Goal: Contribute content: Add original content to the website for others to see

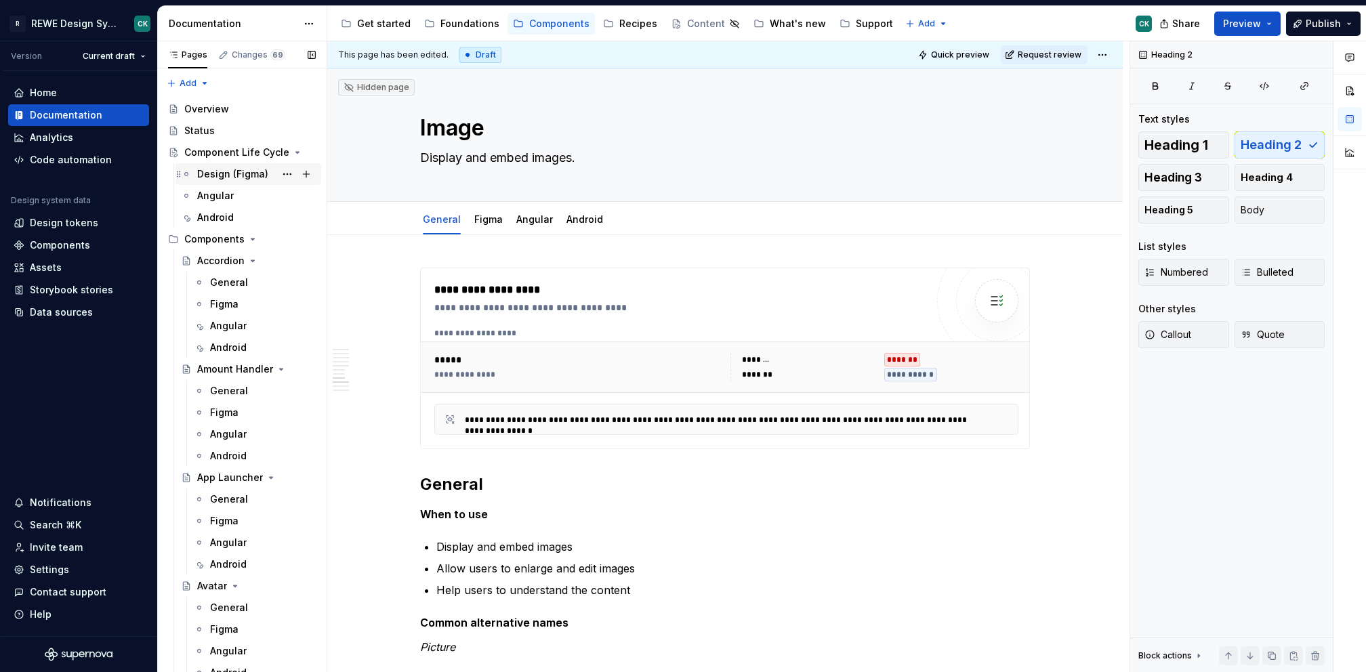
scroll to position [2057, 0]
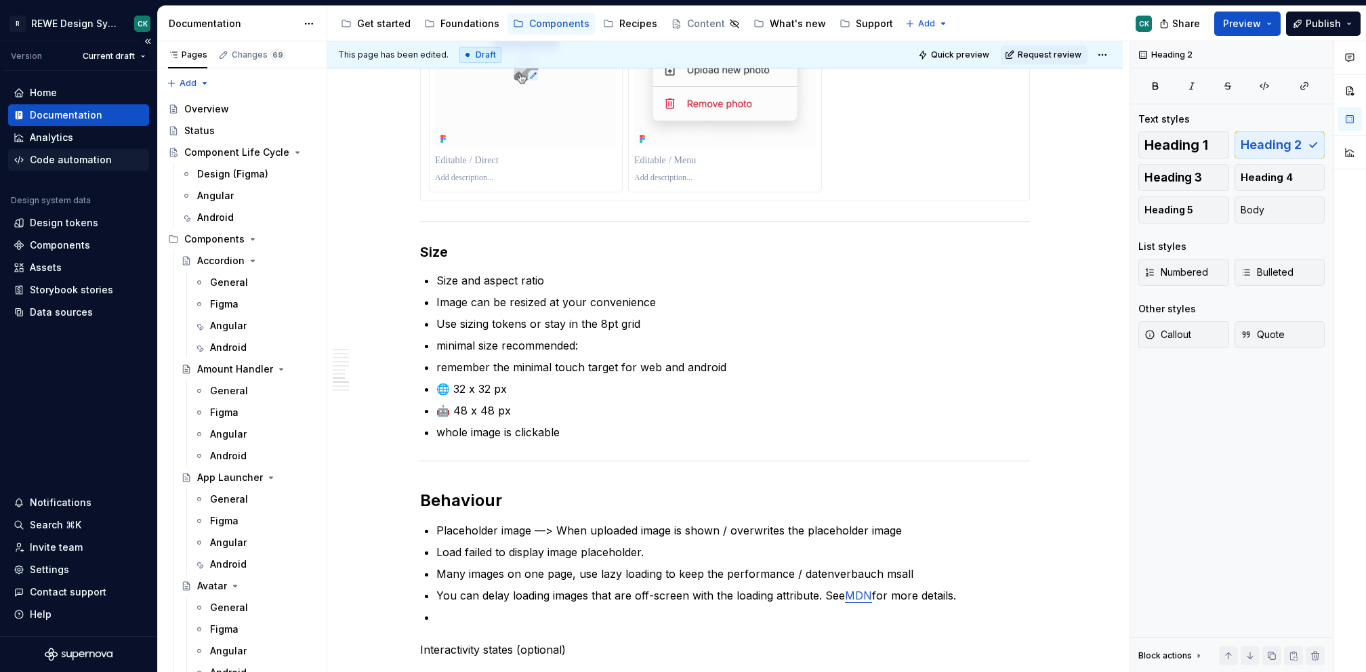
click at [62, 154] on div "Code automation" at bounding box center [71, 160] width 82 height 14
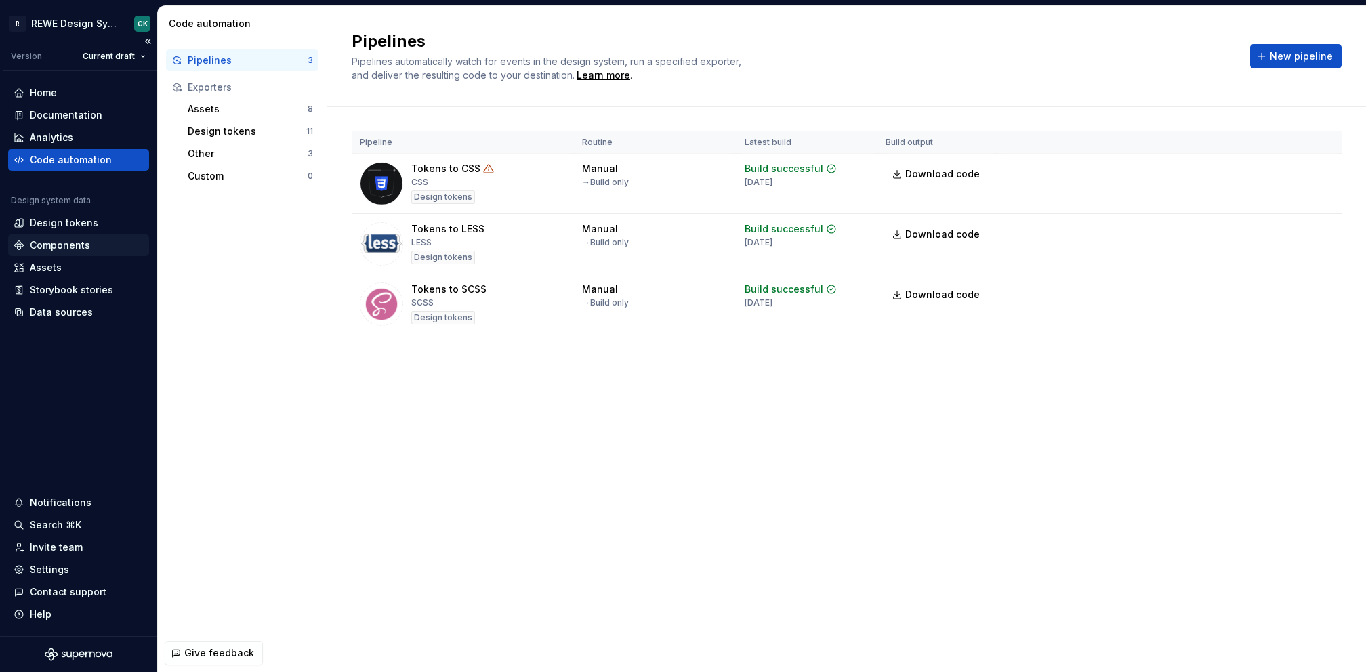
click at [49, 241] on div "Components" at bounding box center [60, 246] width 60 height 14
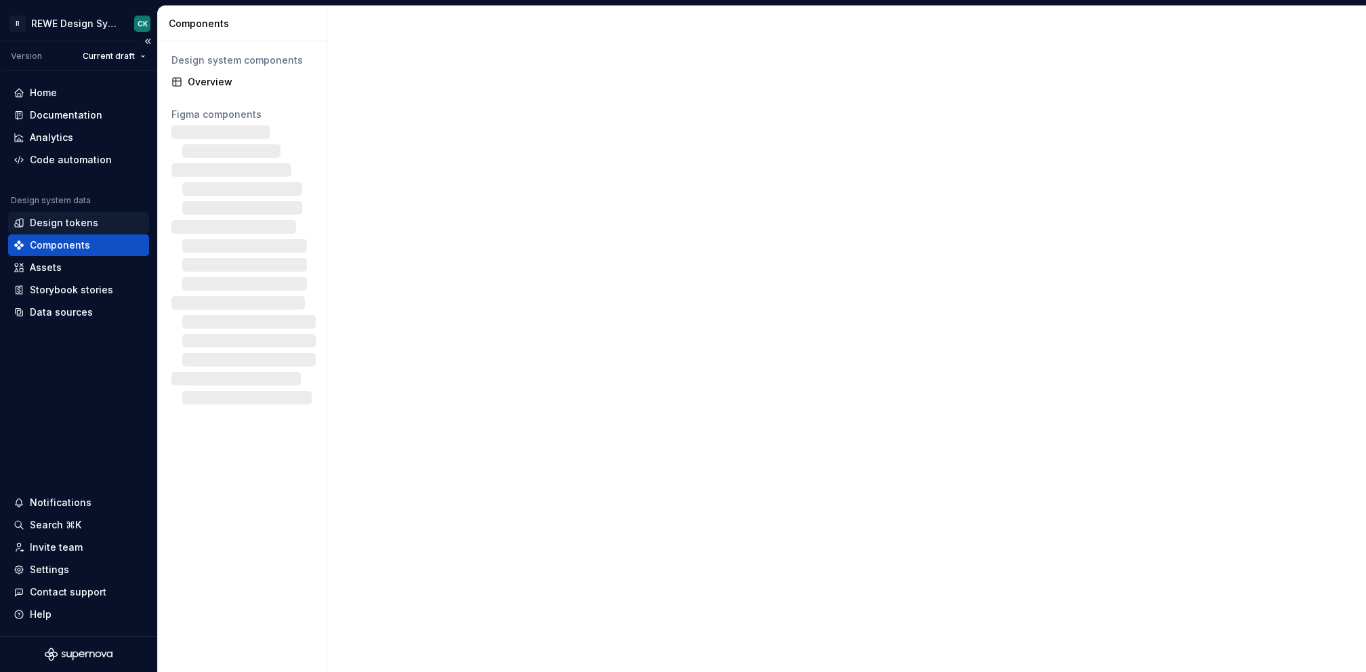
click at [50, 216] on div "Design tokens" at bounding box center [64, 223] width 68 height 14
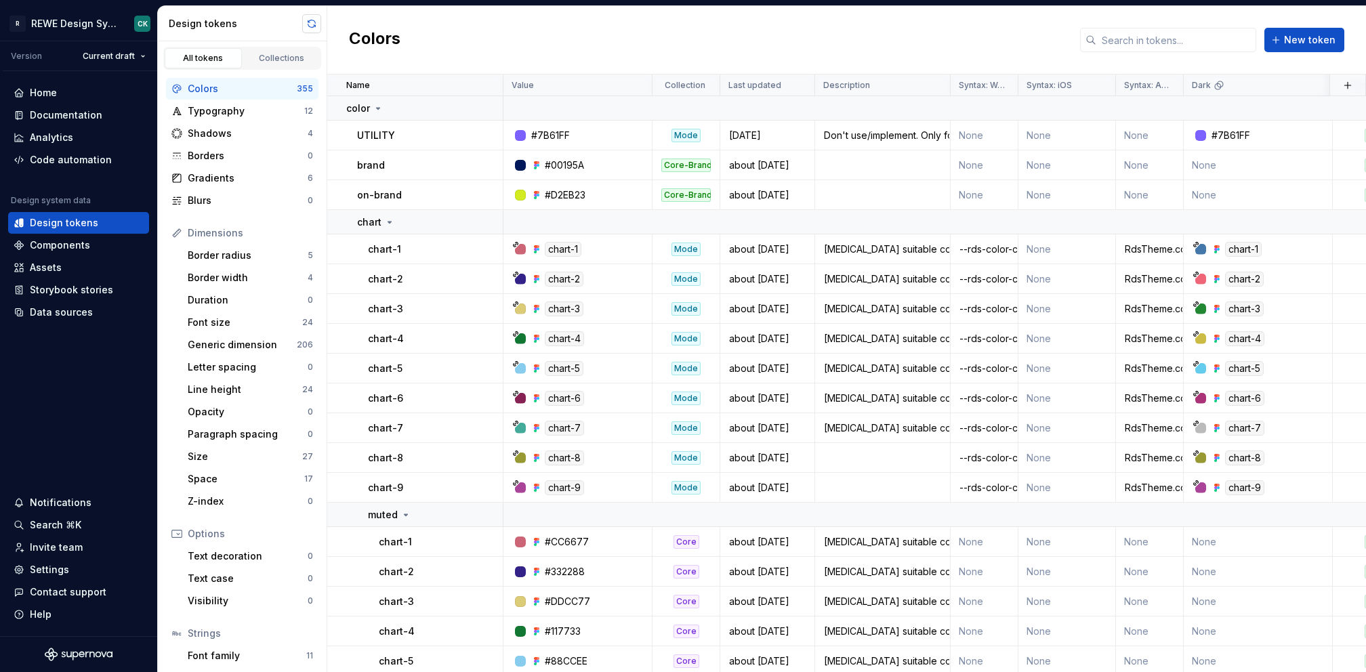
click at [316, 19] on button "button" at bounding box center [311, 23] width 19 height 19
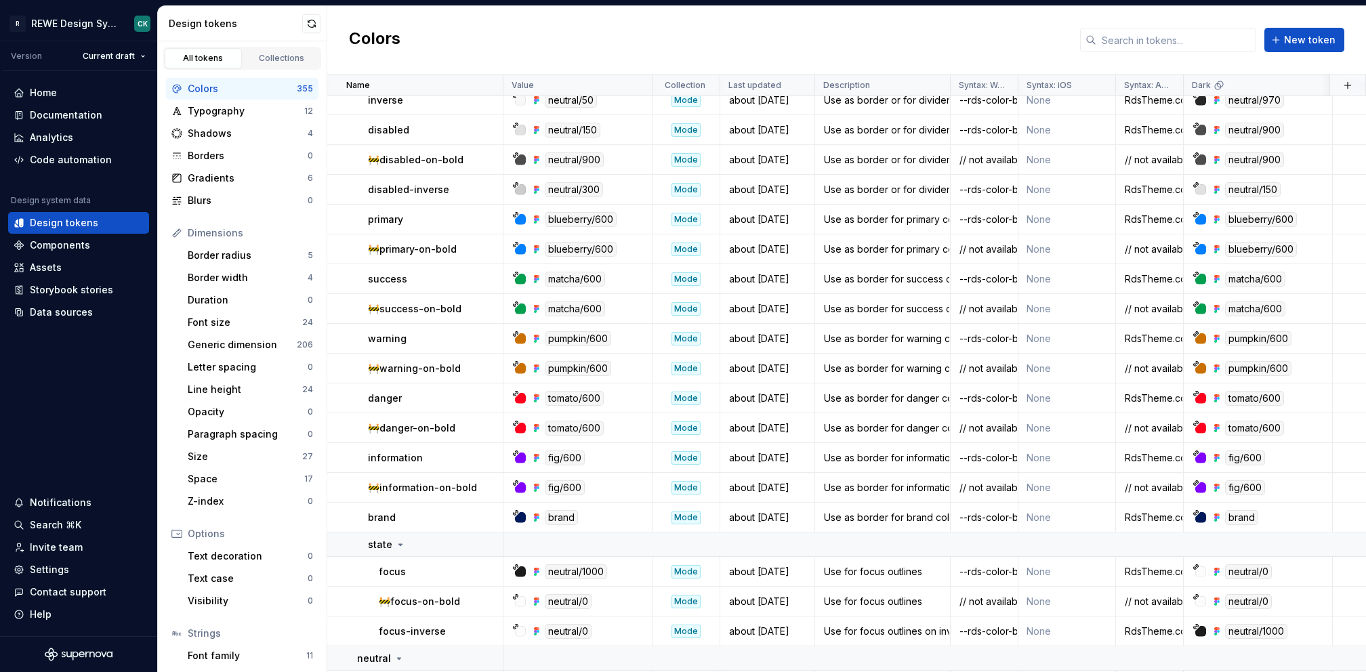
scroll to position [2193, 0]
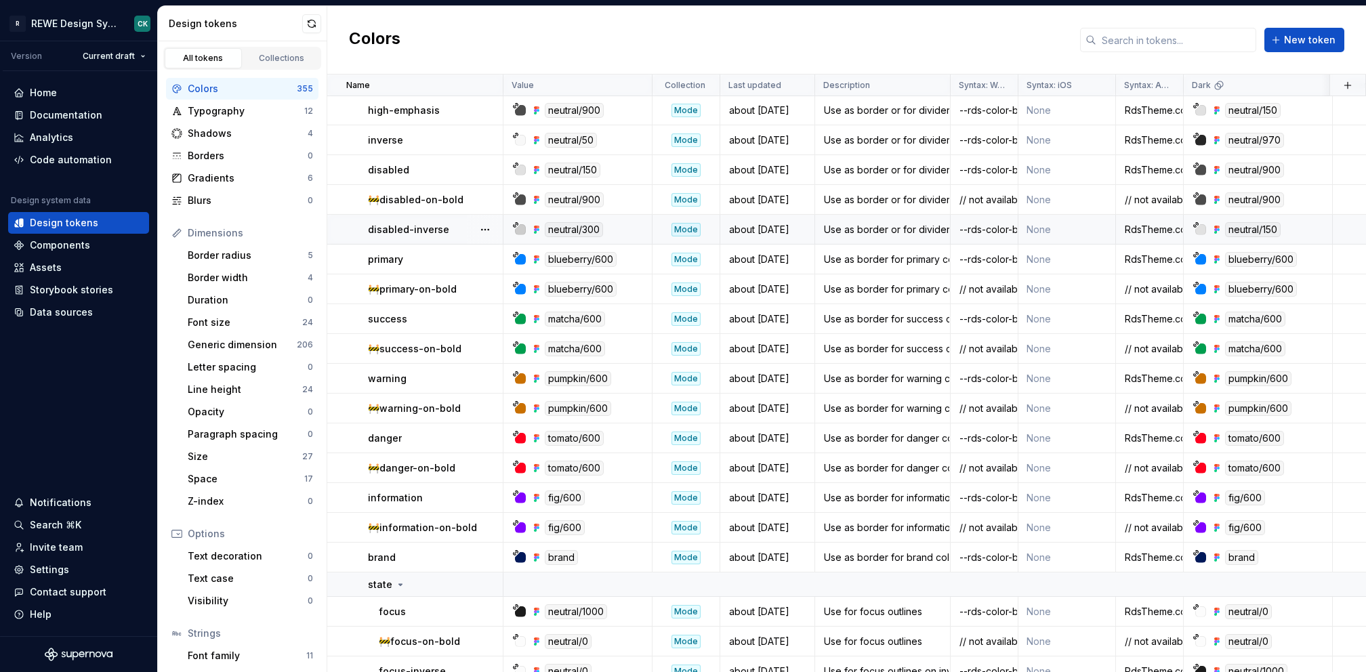
click at [1164, 228] on div "RdsTheme.color.border.disabled-inverse" at bounding box center [1150, 230] width 66 height 14
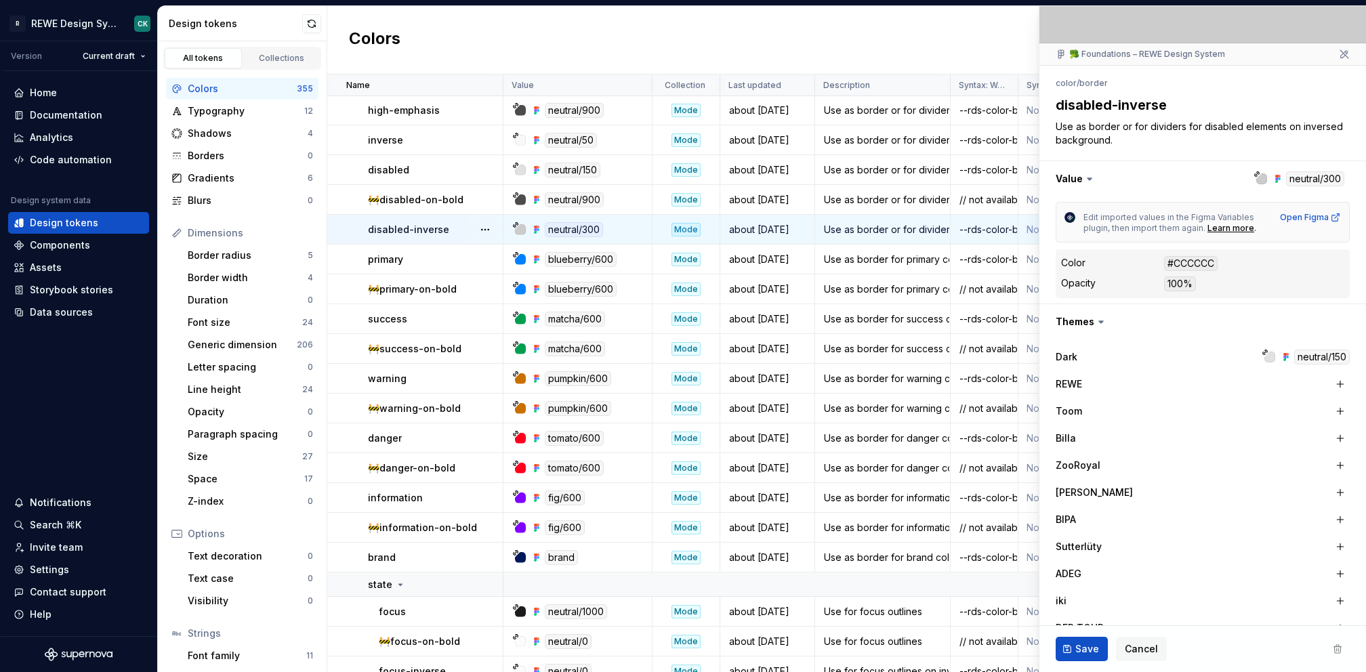
scroll to position [334, 0]
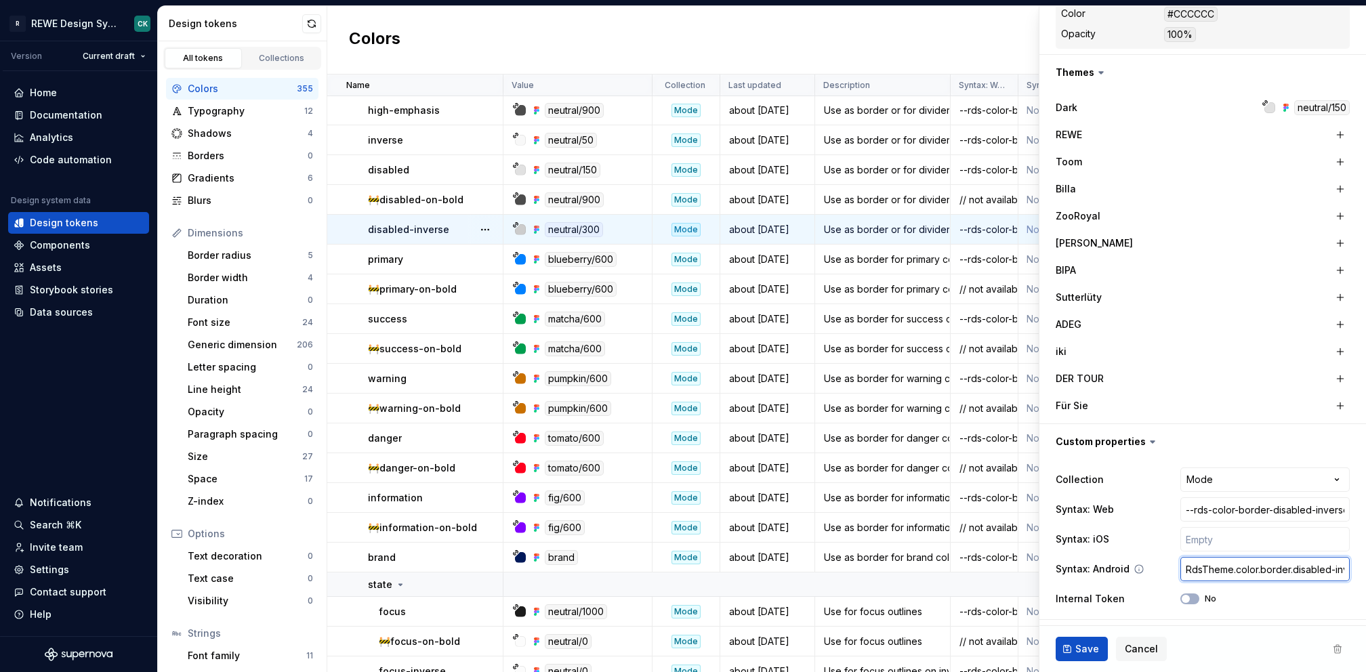
click at [1311, 572] on input "RdsTheme.color.border.disabled-inverse" at bounding box center [1264, 569] width 169 height 24
click at [1154, 650] on button "Cancel" at bounding box center [1141, 649] width 51 height 24
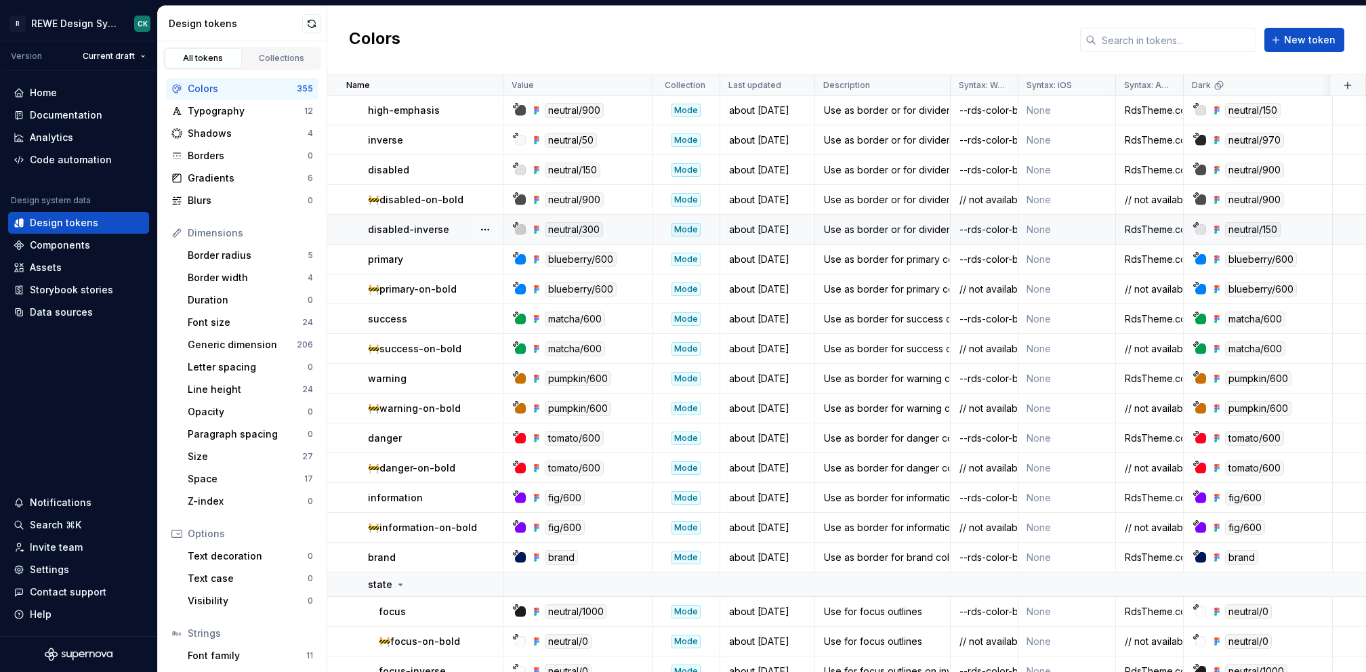
click at [944, 43] on div "Colors New token" at bounding box center [846, 40] width 1039 height 68
click at [83, 308] on div "Data sources" at bounding box center [61, 313] width 63 height 14
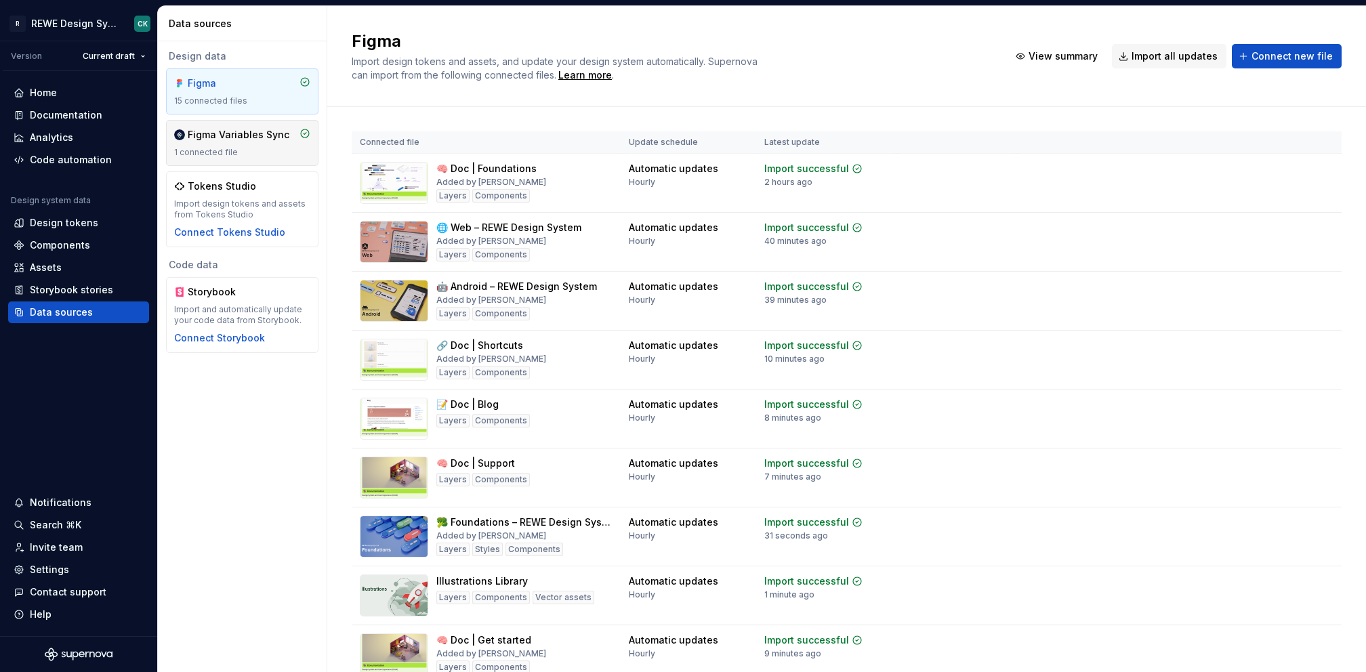
click at [241, 145] on div "Figma Variables Sync 1 connected file" at bounding box center [242, 143] width 136 height 30
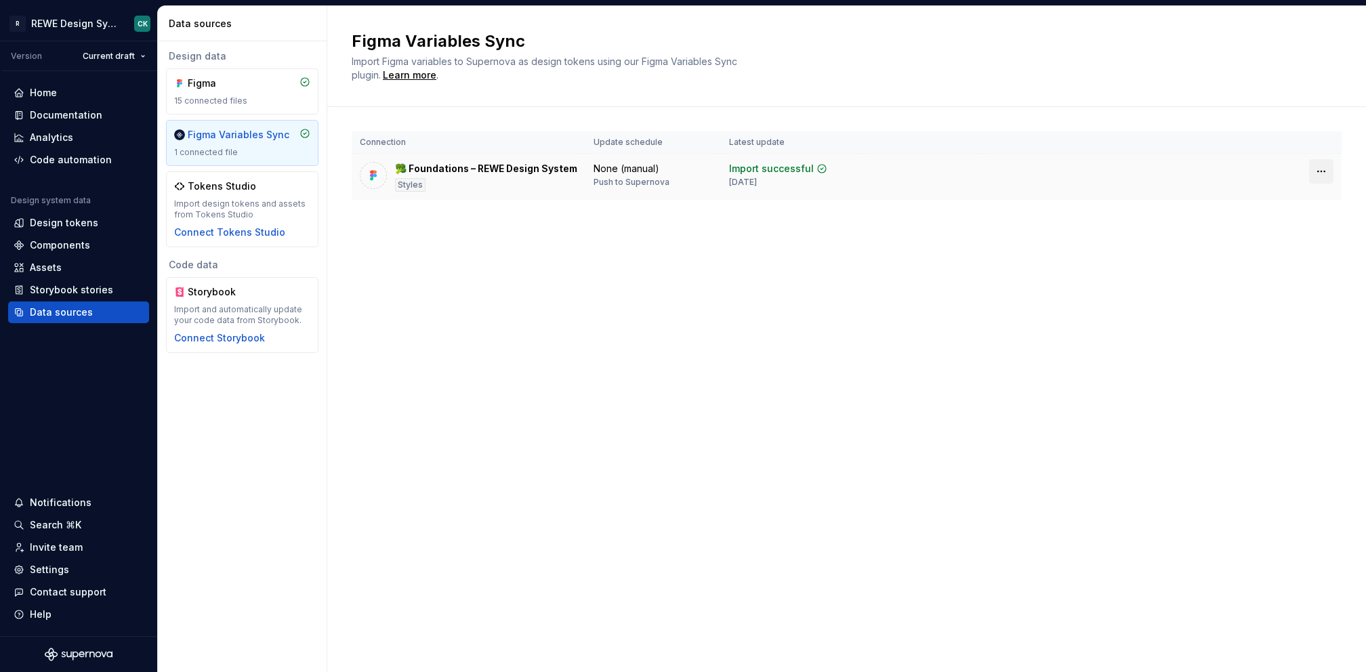
click at [1314, 169] on html "R REWE Design System CK Version Current draft Home Documentation Analytics Code…" at bounding box center [683, 336] width 1366 height 672
click at [659, 274] on html "R REWE Design System CK Version Current draft Home Documentation Analytics Code…" at bounding box center [683, 336] width 1366 height 672
click at [50, 226] on div "Design tokens" at bounding box center [64, 223] width 68 height 14
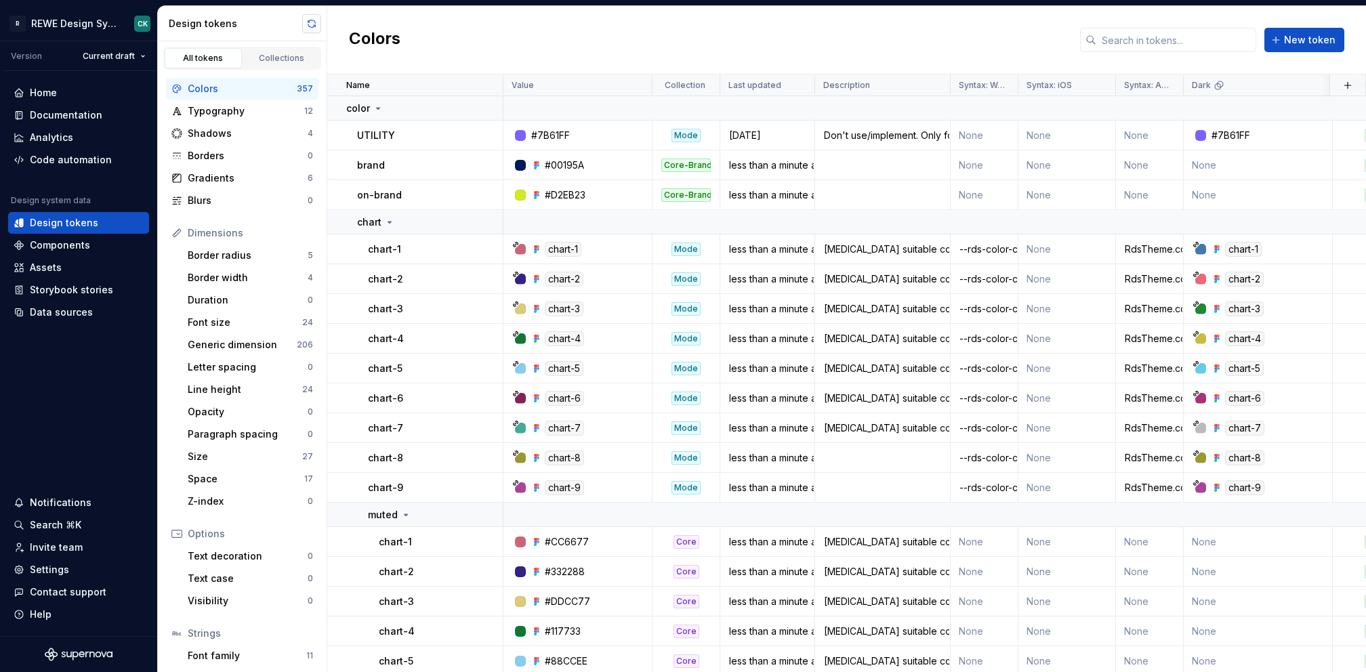
click at [315, 24] on button "button" at bounding box center [311, 23] width 19 height 19
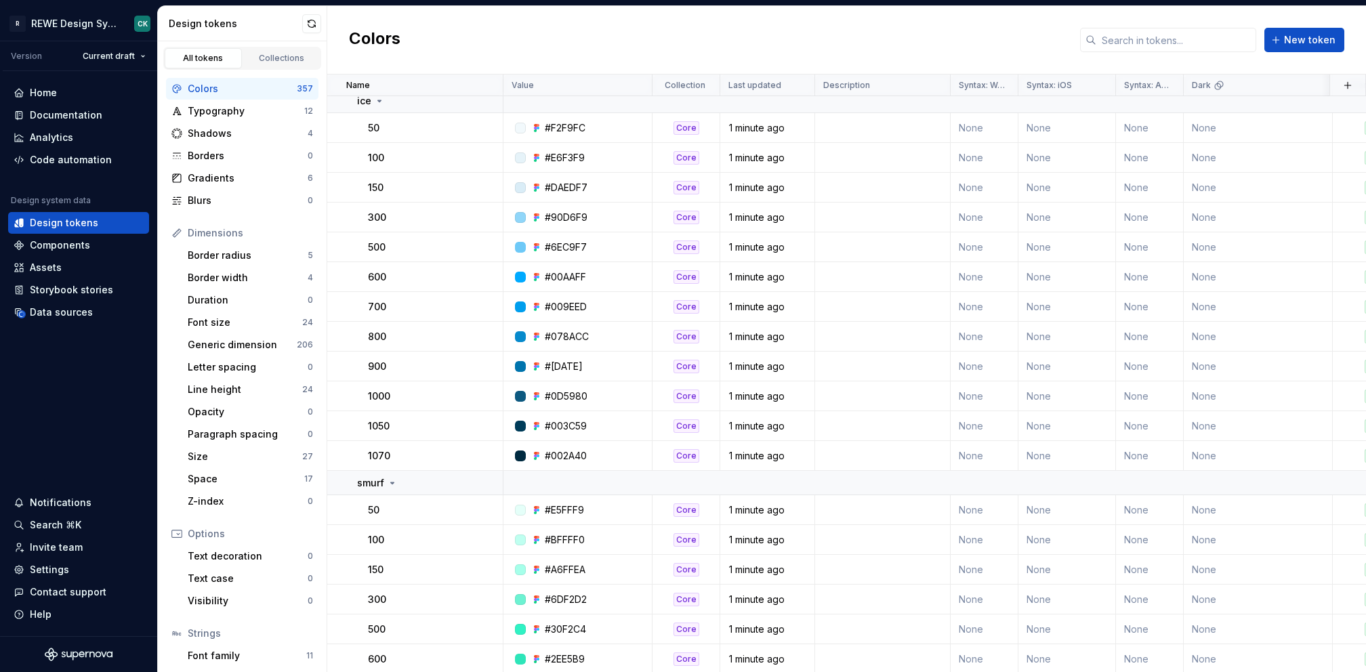
scroll to position [4456, 0]
click at [234, 83] on div "Colors" at bounding box center [242, 89] width 109 height 14
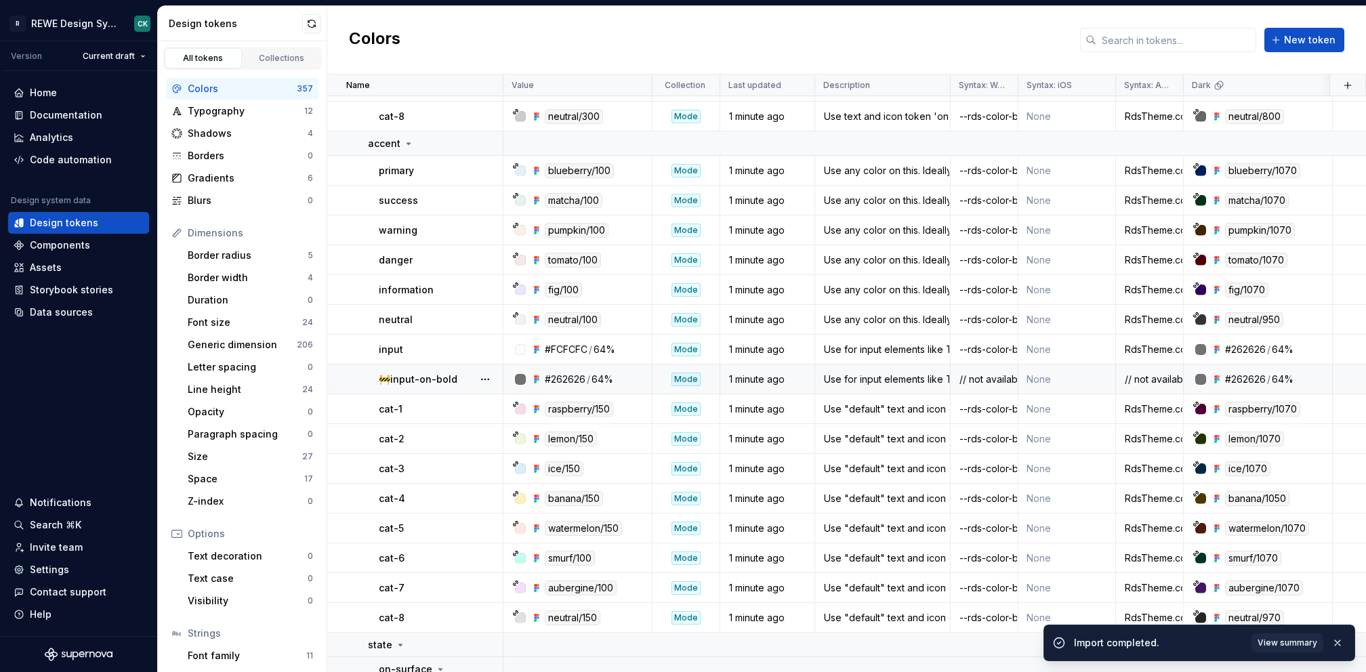
scroll to position [6526, 0]
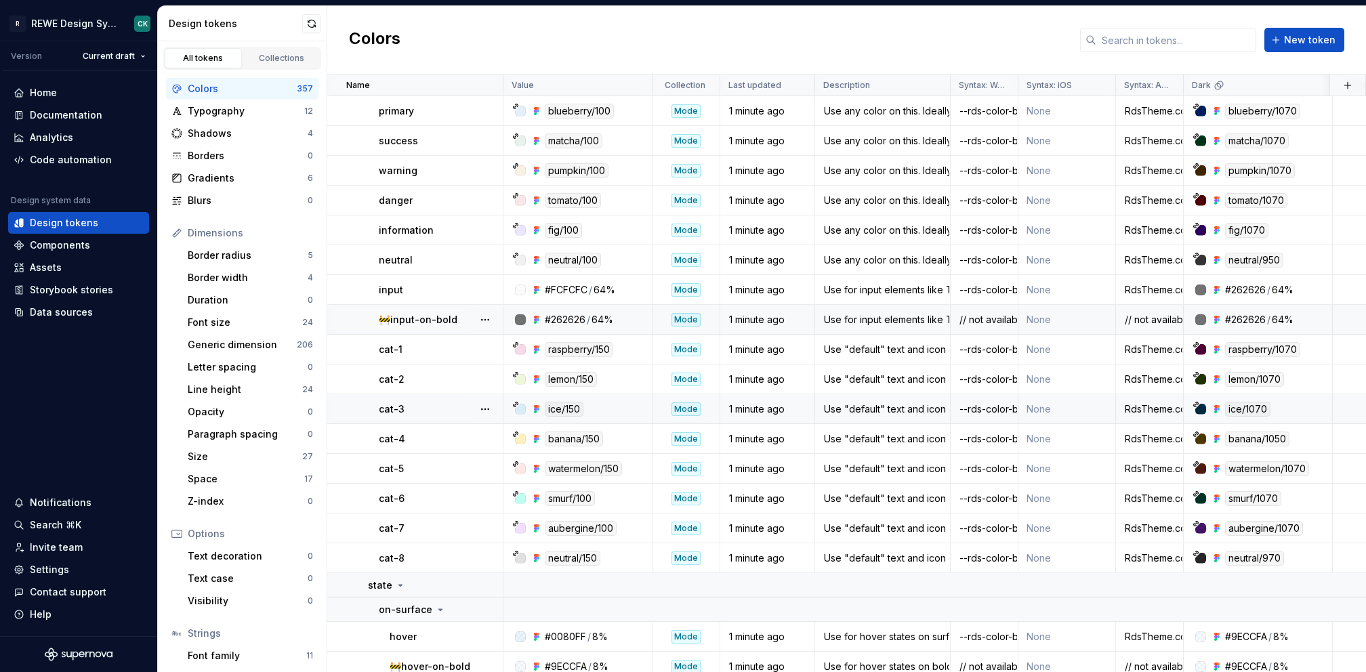
click at [409, 413] on div "cat-3" at bounding box center [440, 409] width 123 height 14
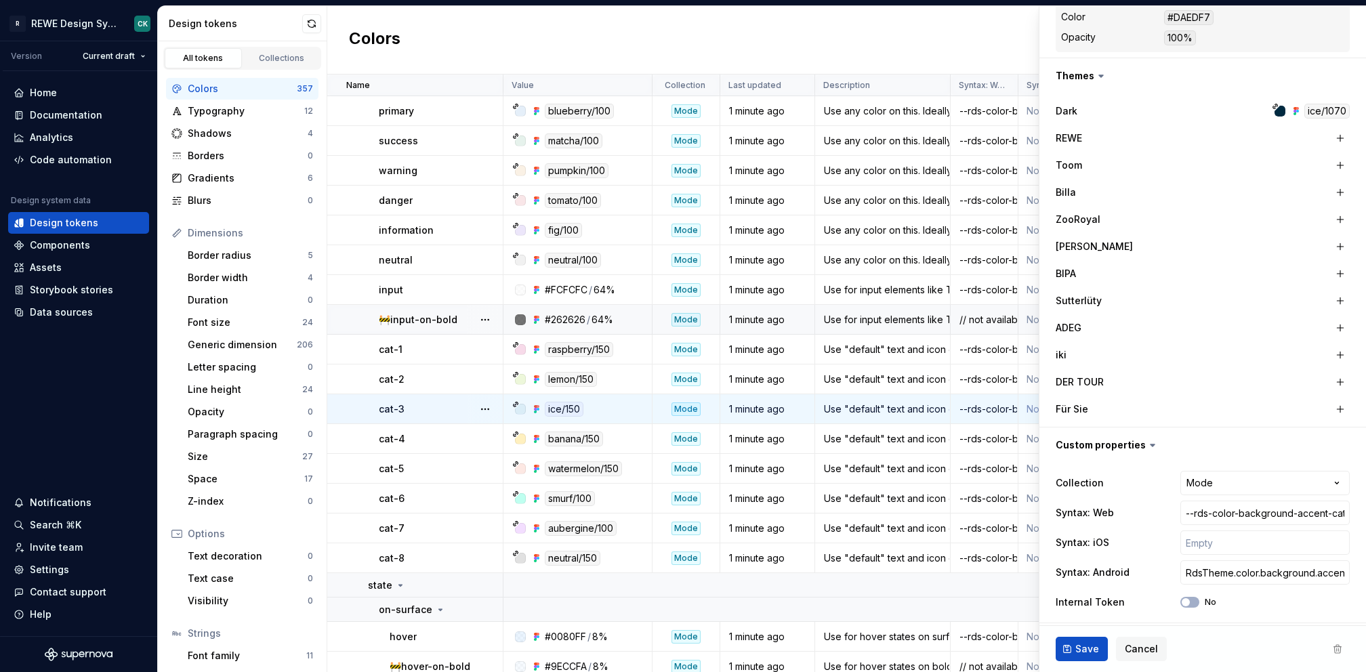
scroll to position [320, 0]
click at [1251, 567] on input "RdsTheme.color.background.accent.cat3" at bounding box center [1264, 569] width 169 height 24
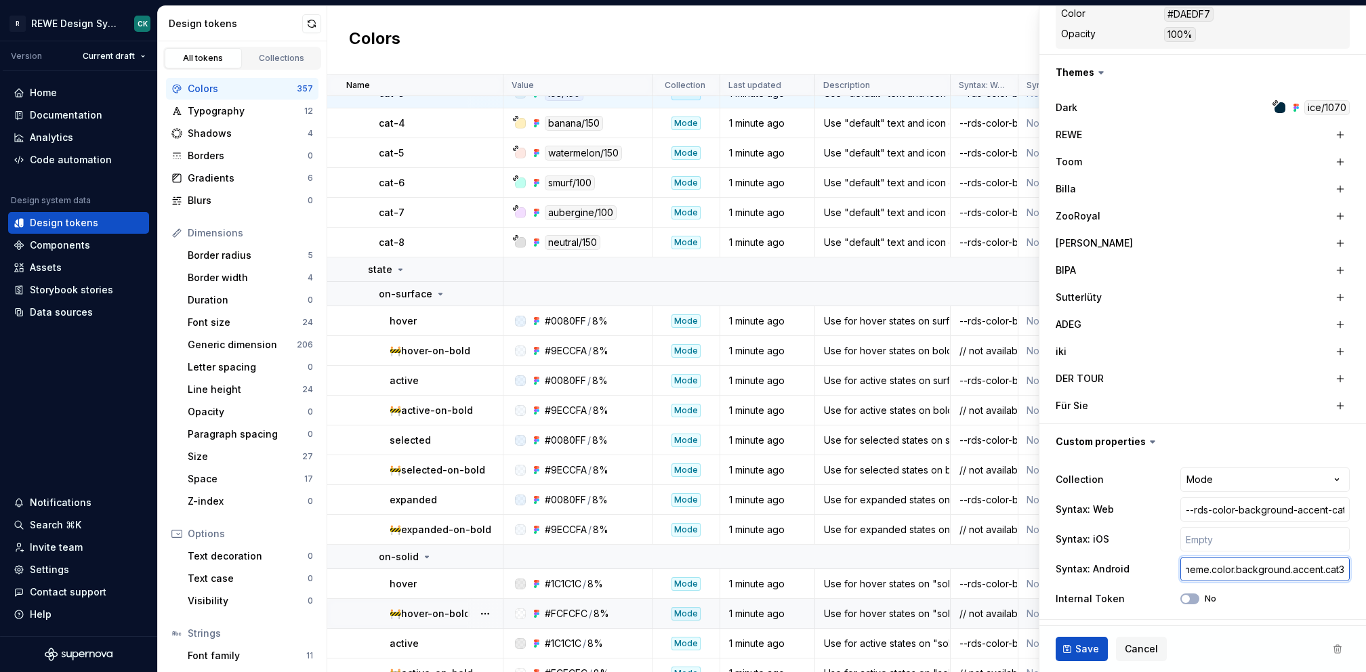
scroll to position [6865, 0]
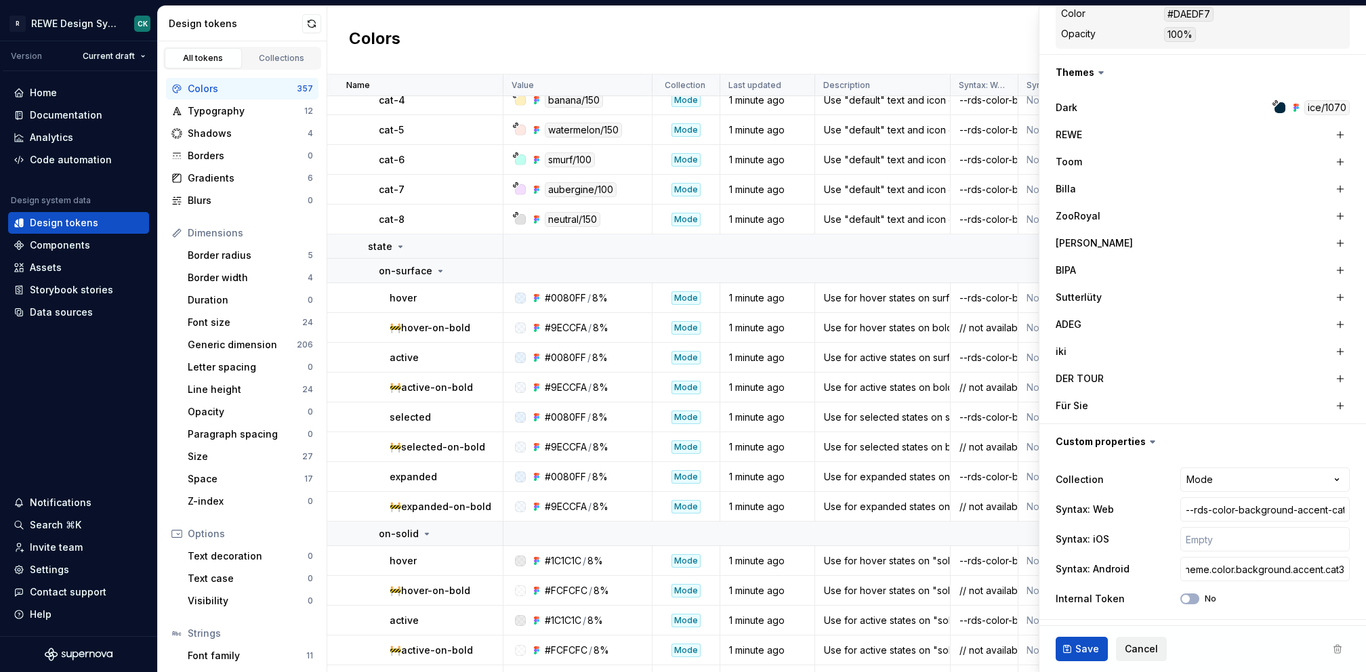
click at [1118, 644] on button "Cancel" at bounding box center [1141, 649] width 51 height 24
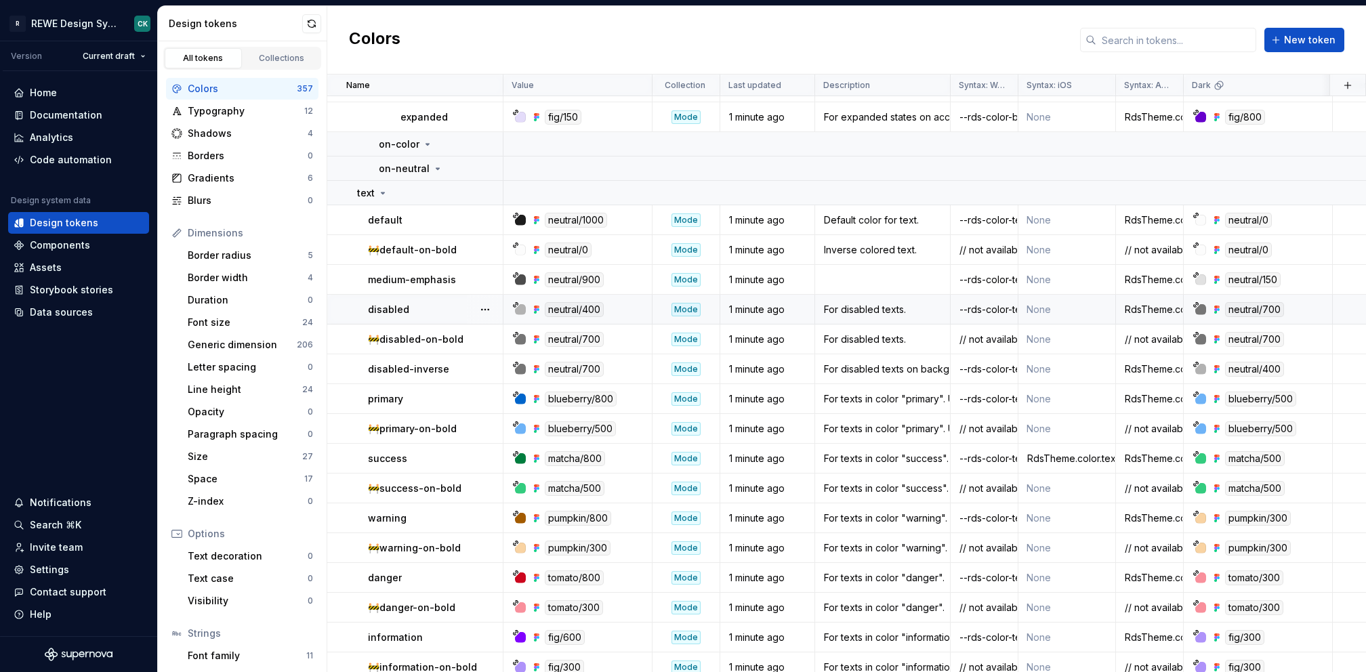
scroll to position [8412, 0]
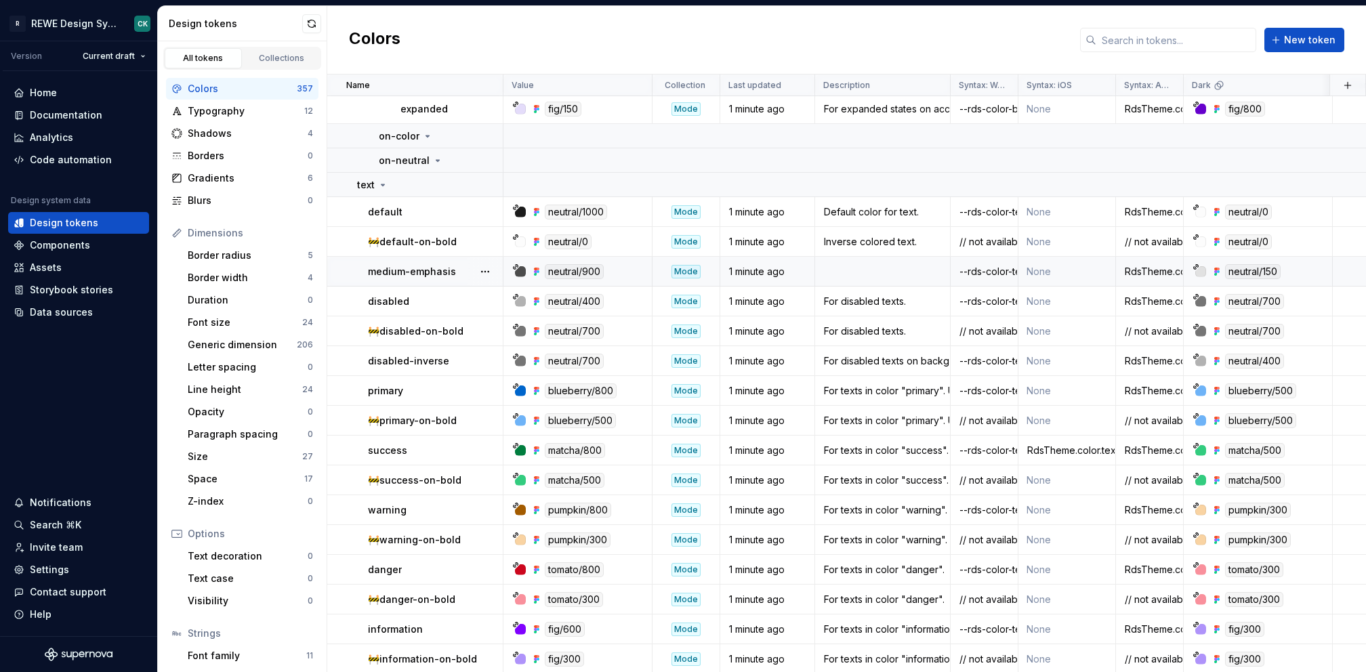
click at [438, 270] on p "medium-emphasis" at bounding box center [412, 272] width 88 height 14
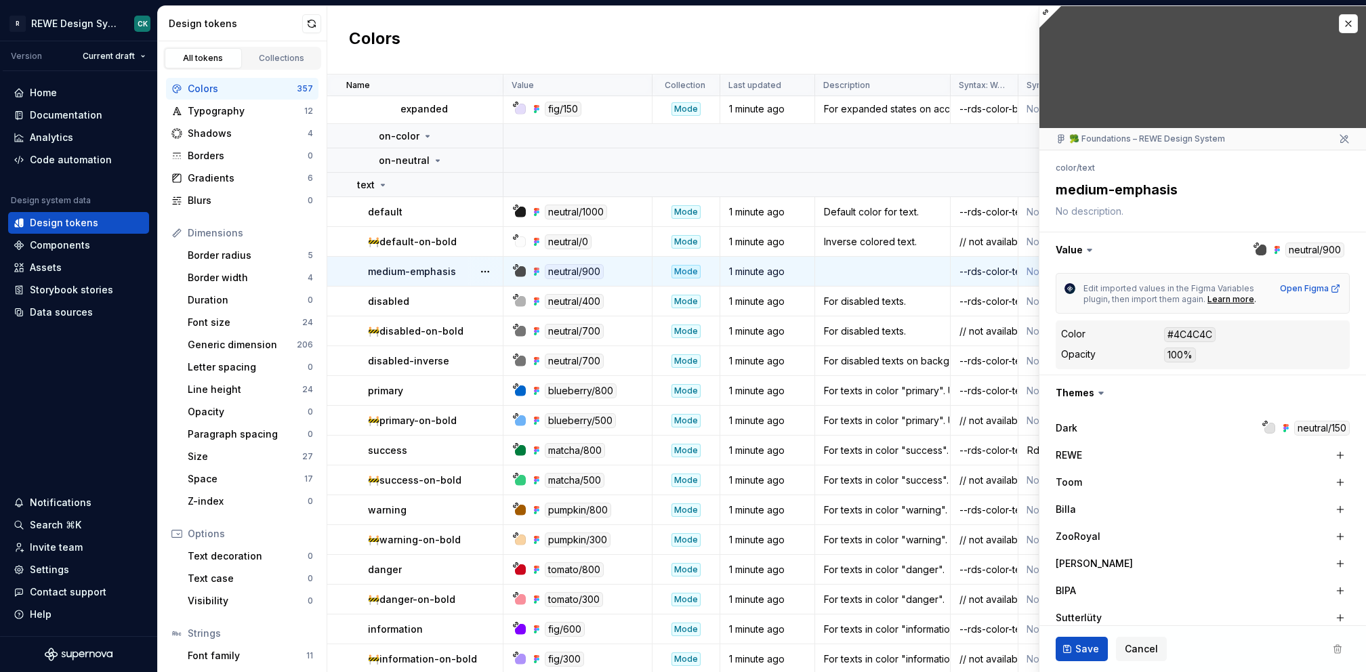
scroll to position [320, 0]
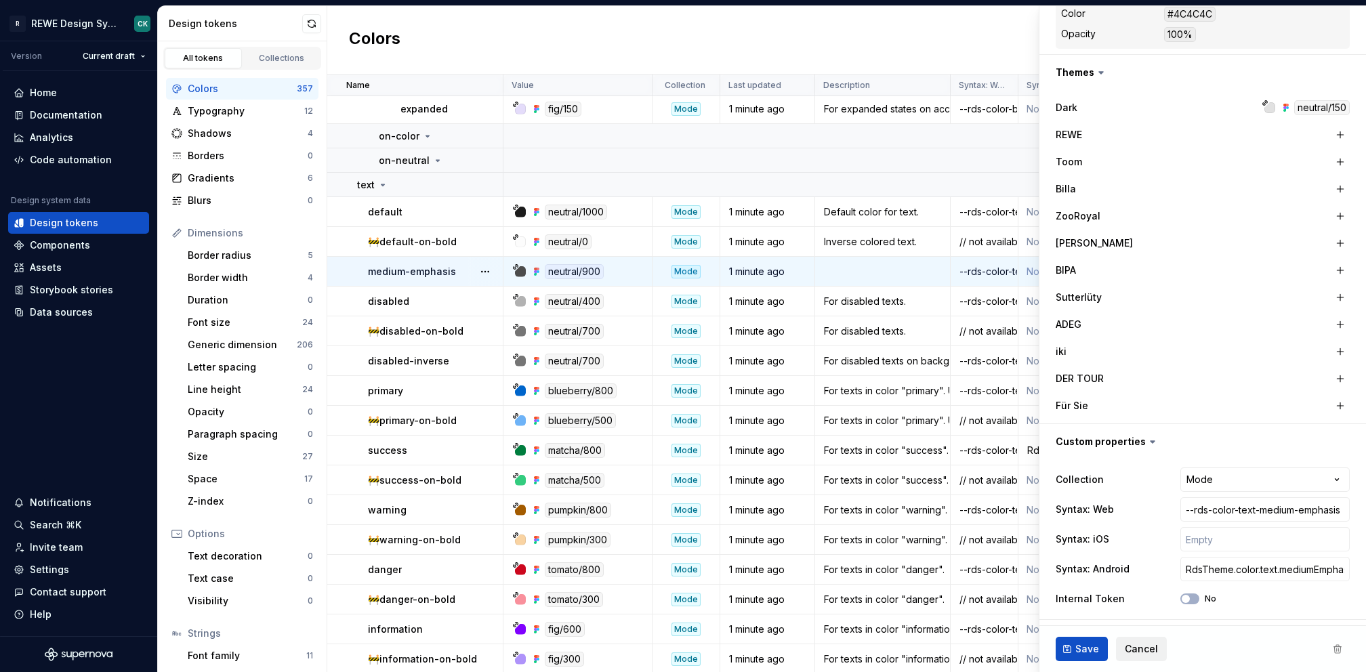
click at [1134, 644] on span "Cancel" at bounding box center [1141, 649] width 33 height 14
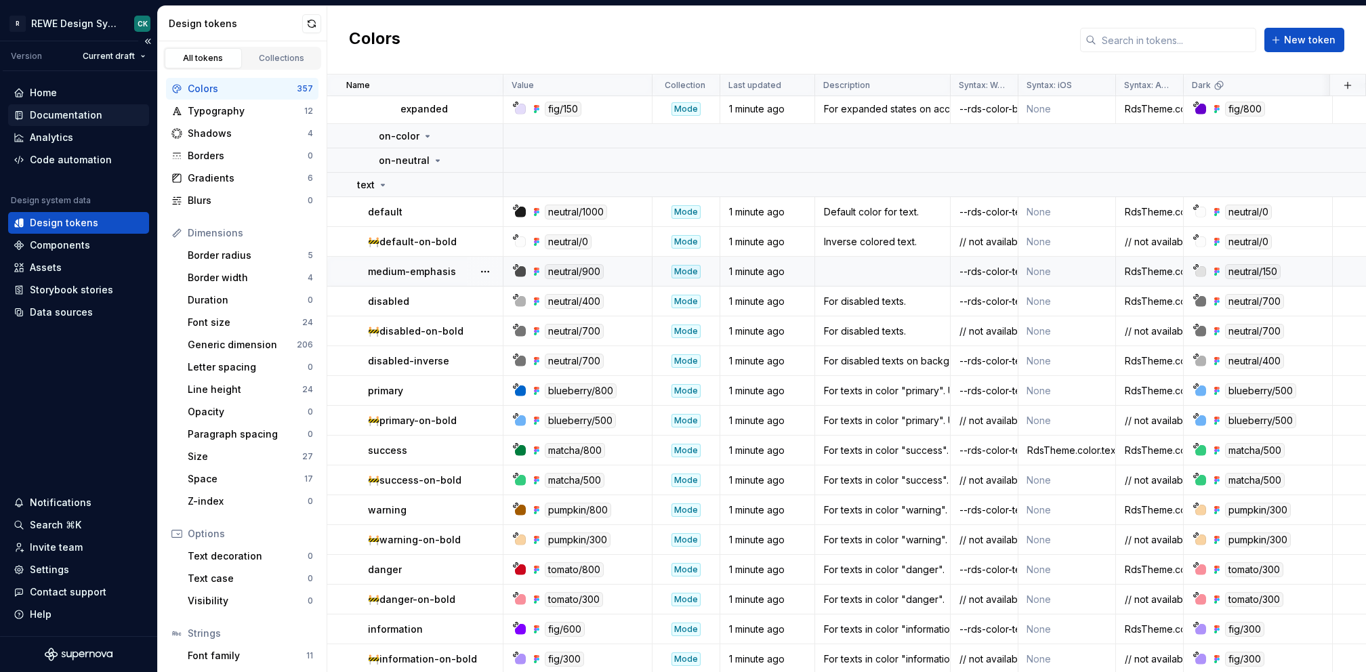
click at [73, 108] on div "Documentation" at bounding box center [66, 115] width 73 height 14
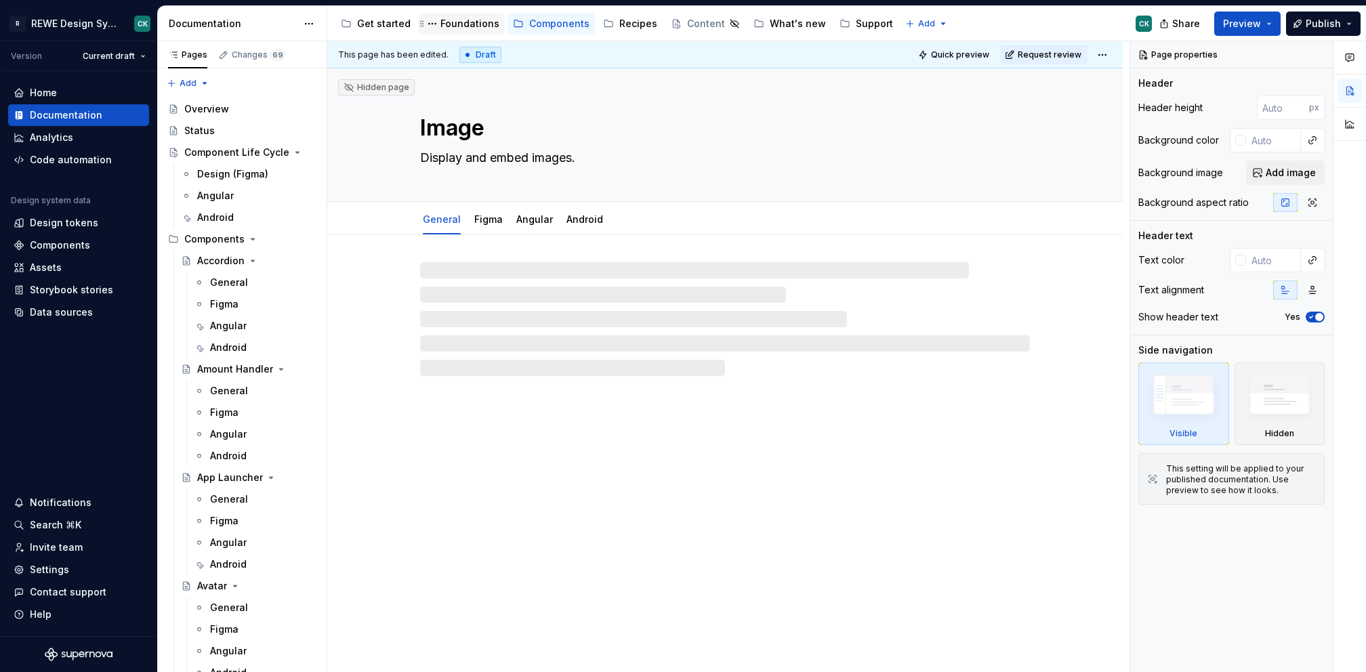
click at [458, 25] on div "Foundations" at bounding box center [469, 24] width 59 height 14
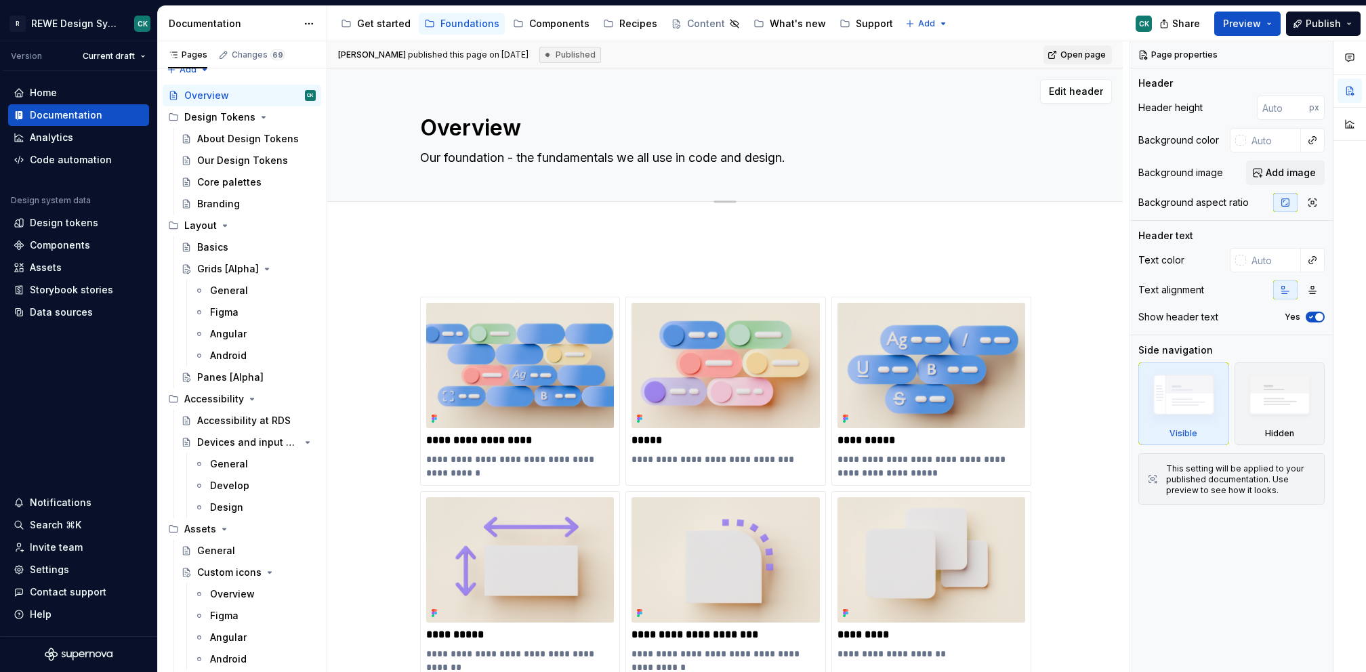
scroll to position [19, 0]
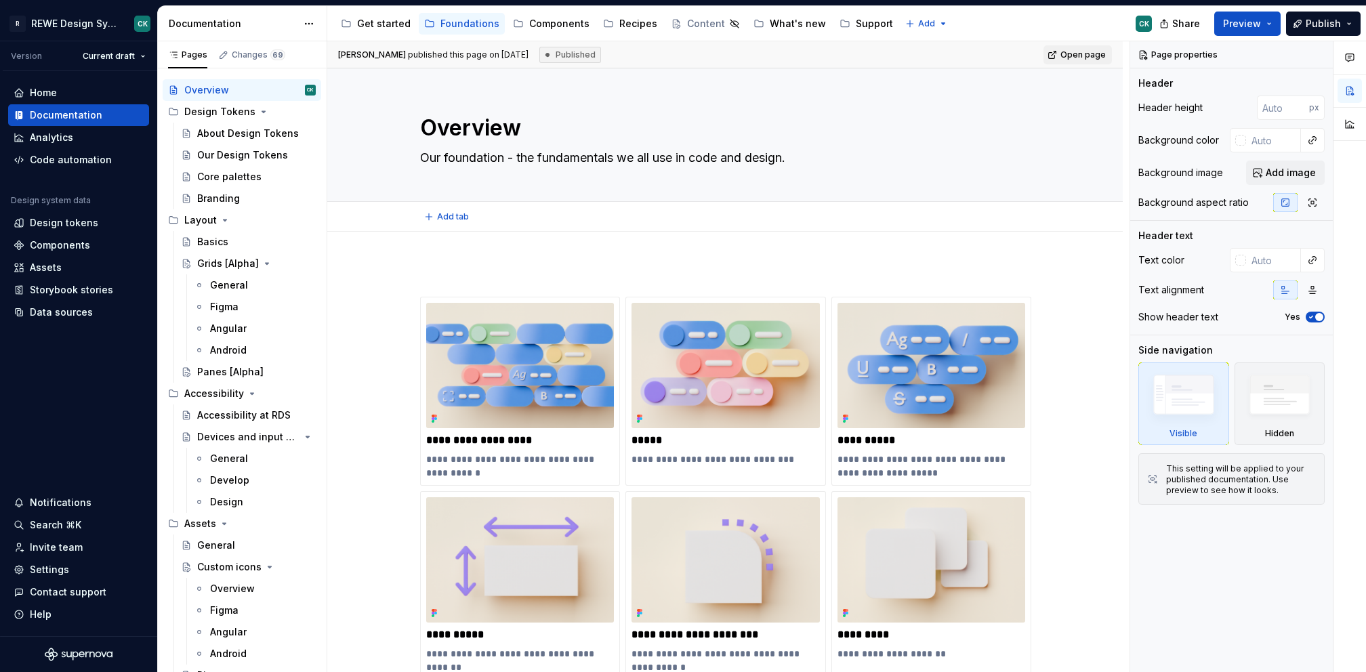
type textarea "*"
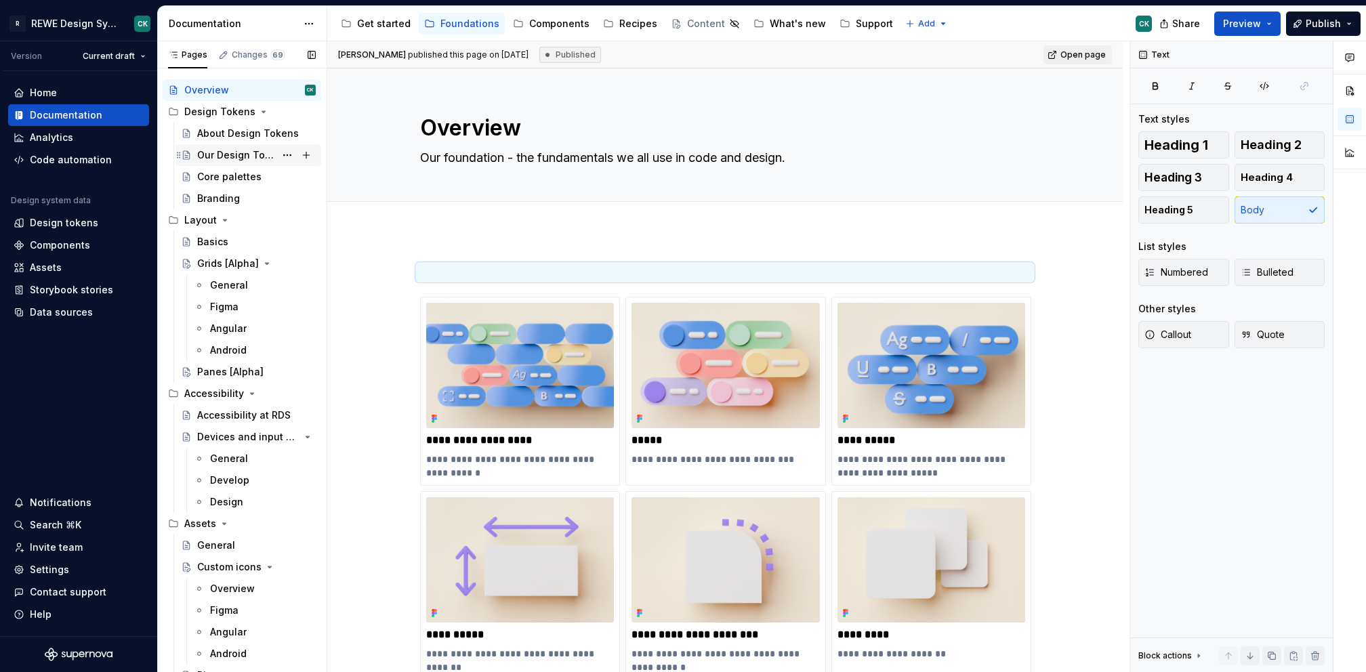
click at [228, 152] on div "Our Design Tokens" at bounding box center [236, 155] width 78 height 14
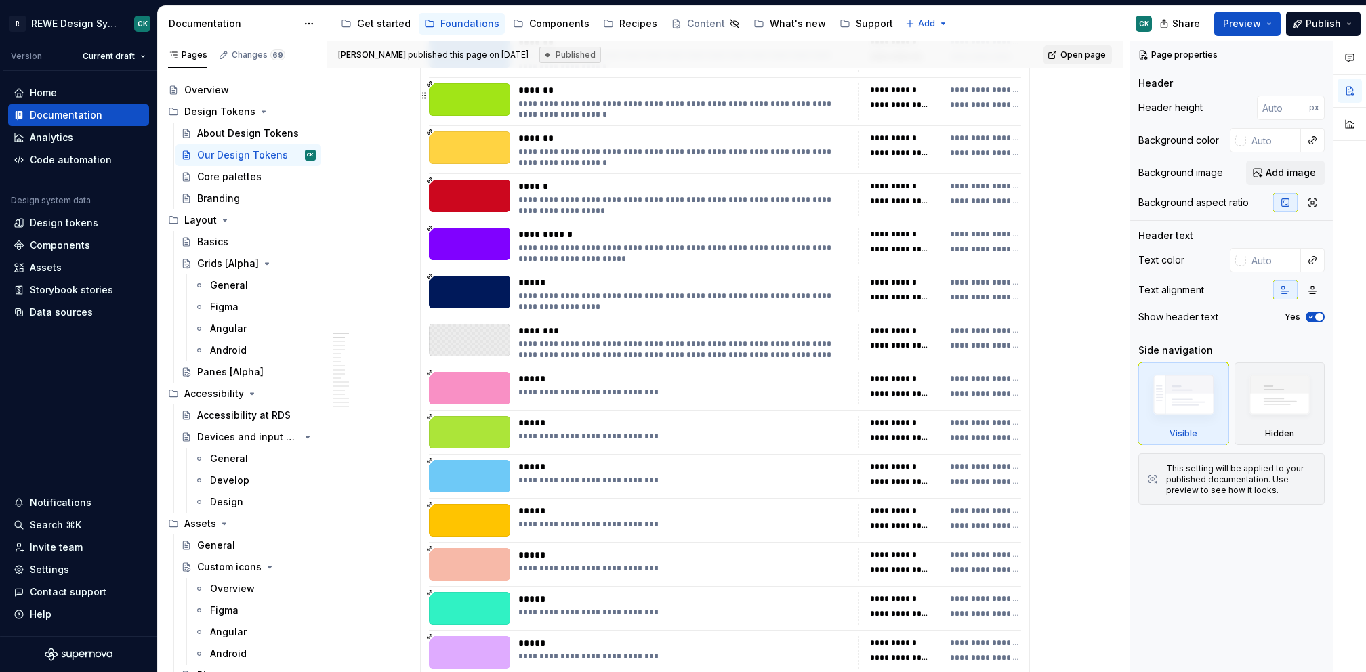
scroll to position [613, 0]
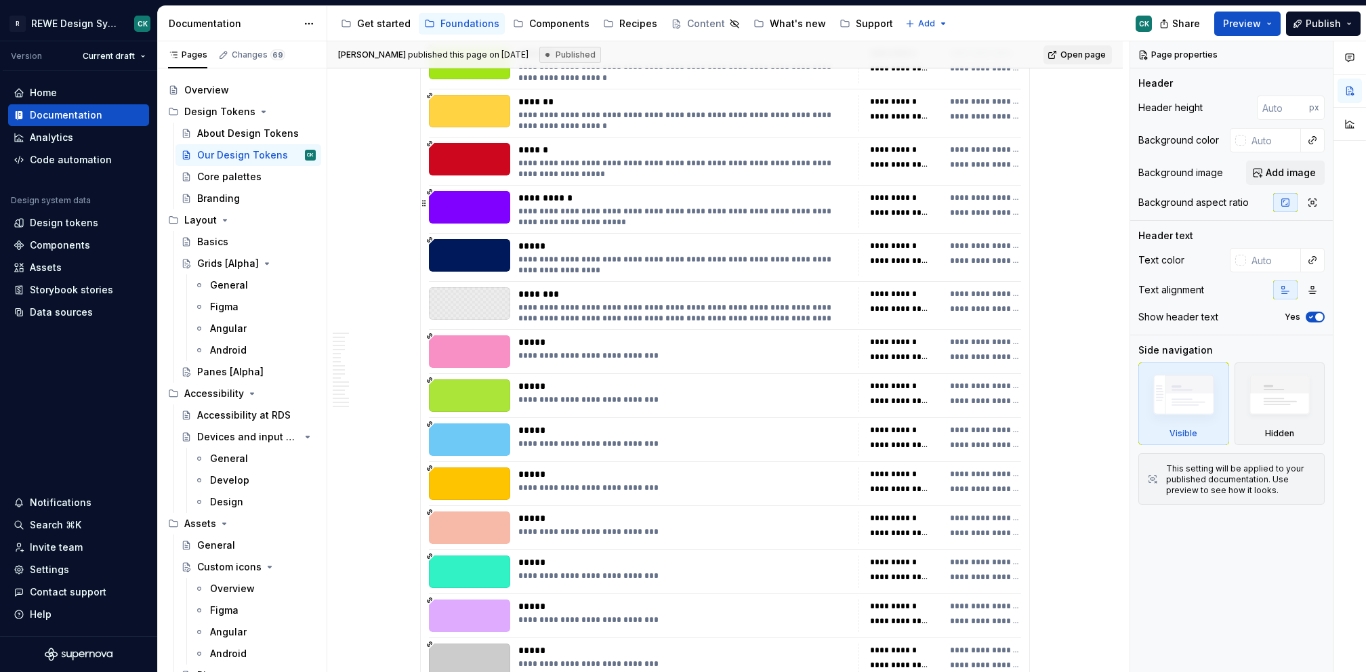
click at [968, 220] on div "**********" at bounding box center [939, 209] width 163 height 37
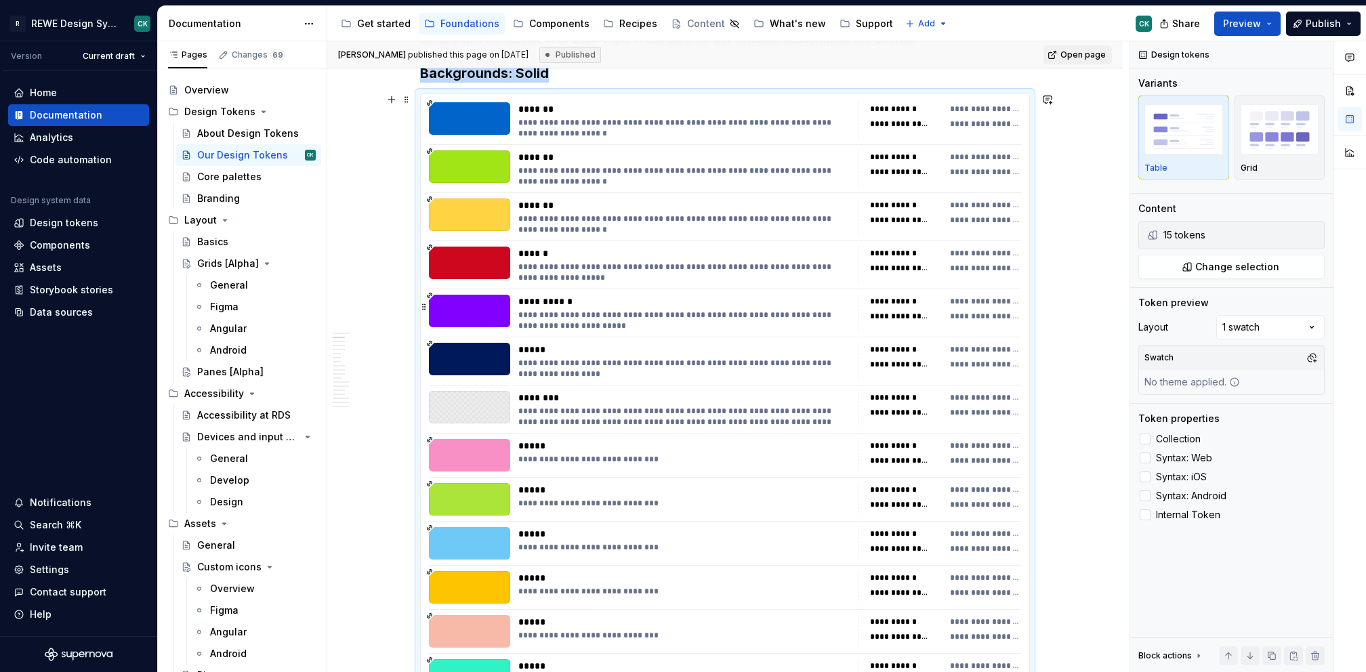
scroll to position [0, 0]
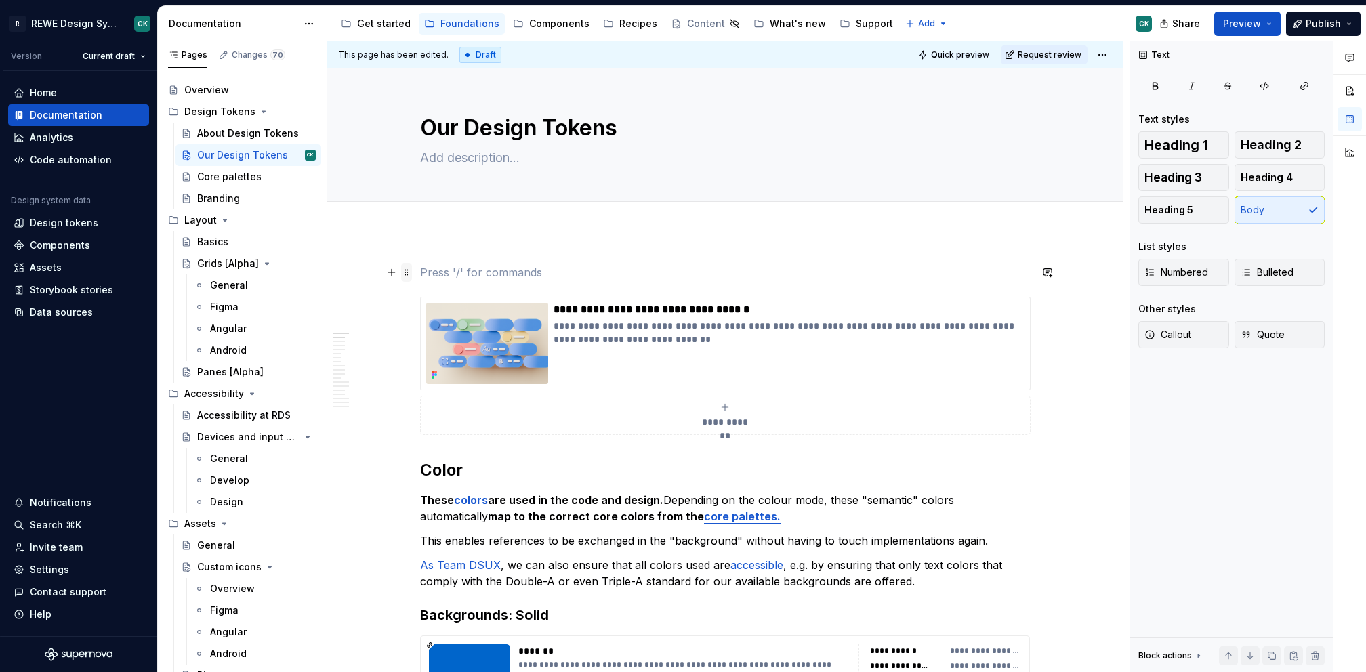
click at [405, 268] on span at bounding box center [406, 272] width 11 height 19
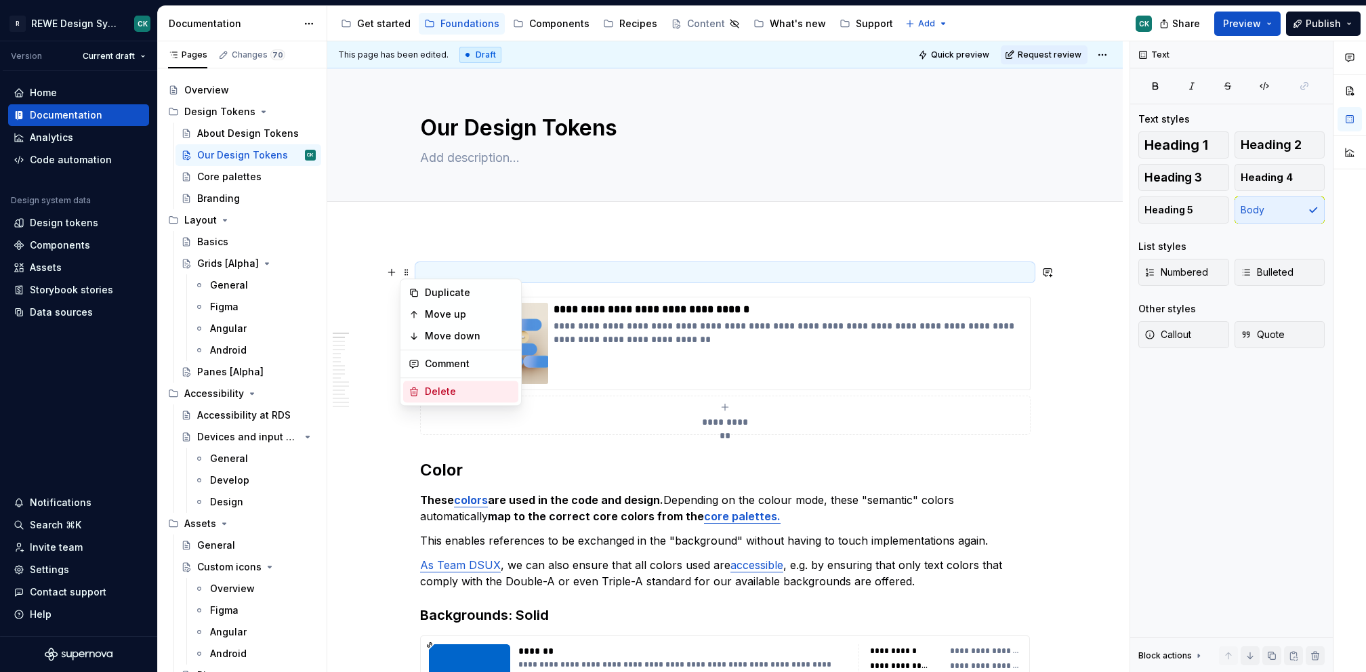
click at [455, 394] on div "Delete" at bounding box center [469, 392] width 88 height 14
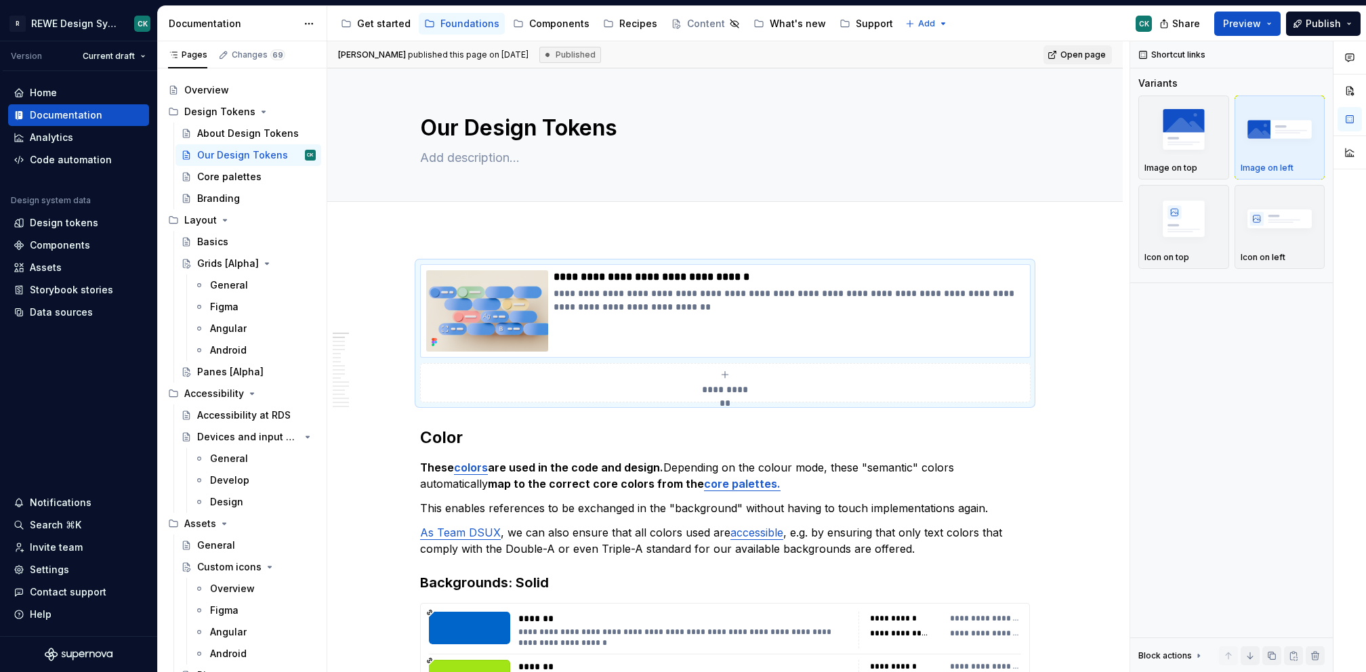
type textarea "*"
click at [467, 443] on h2 "Color" at bounding box center [725, 438] width 610 height 22
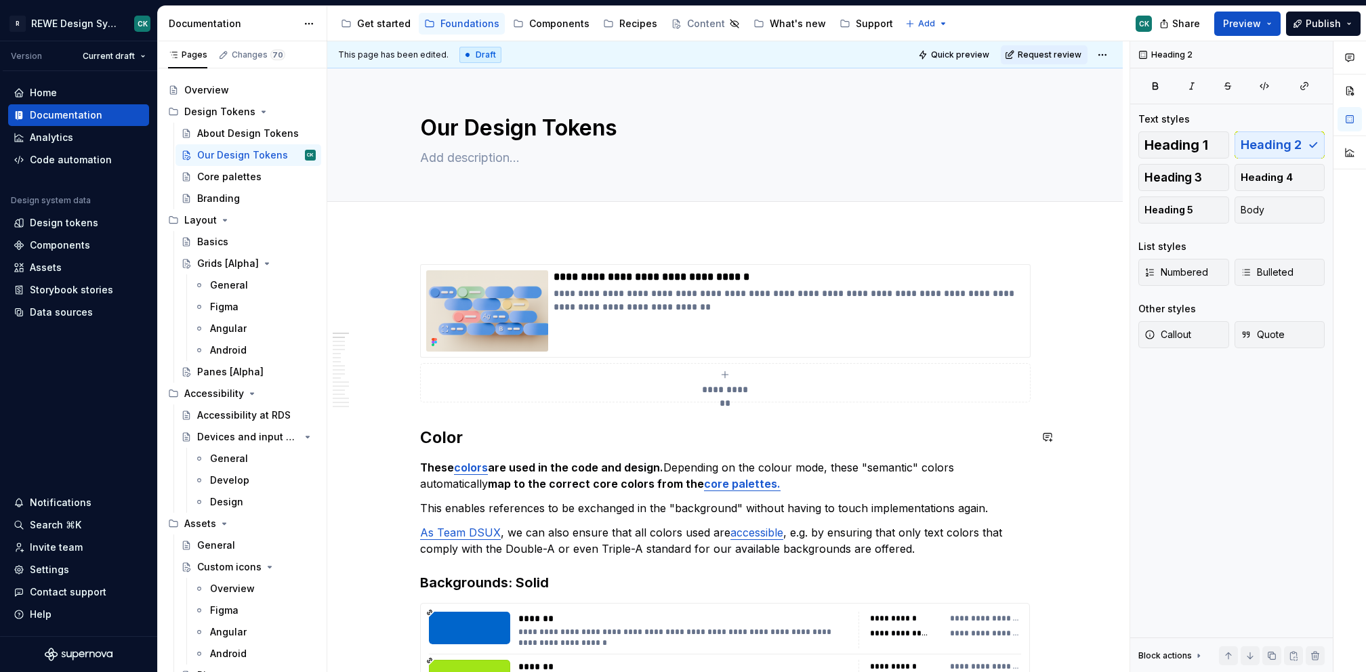
click at [435, 446] on h2 "Color" at bounding box center [725, 438] width 610 height 22
click at [975, 60] on button "Quick preview" at bounding box center [954, 54] width 81 height 19
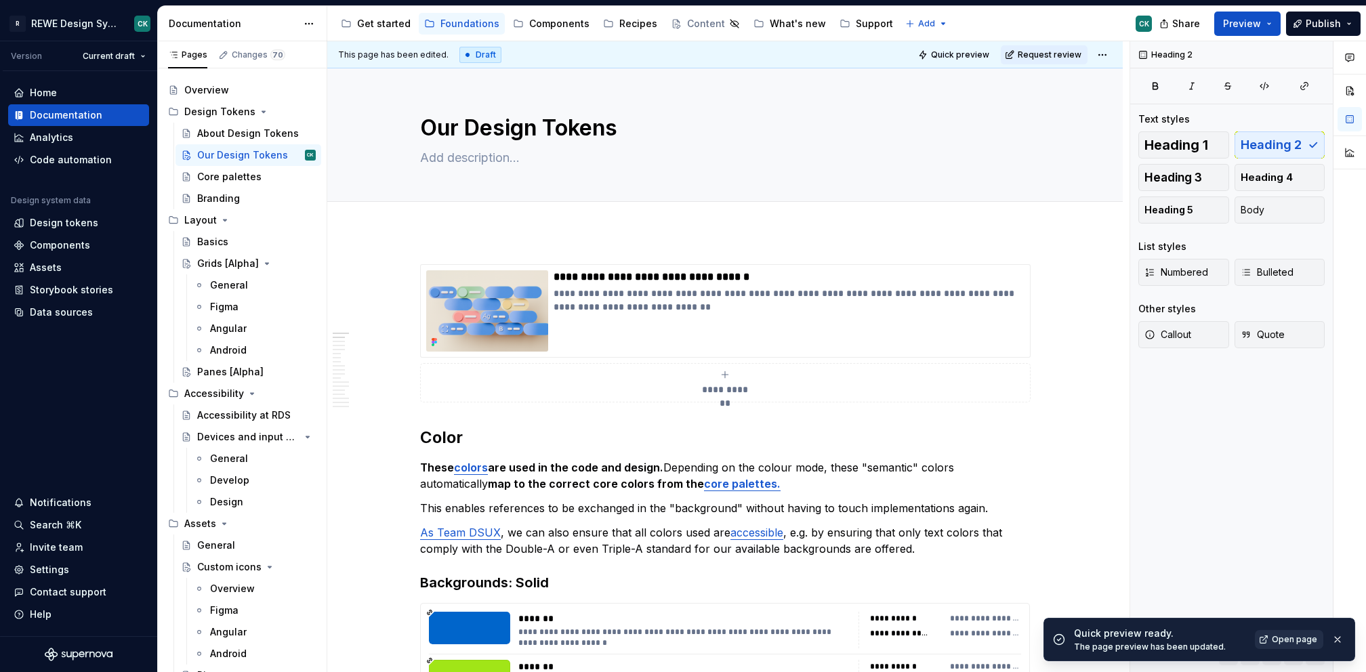
click at [1289, 643] on span "Open page" at bounding box center [1294, 639] width 45 height 11
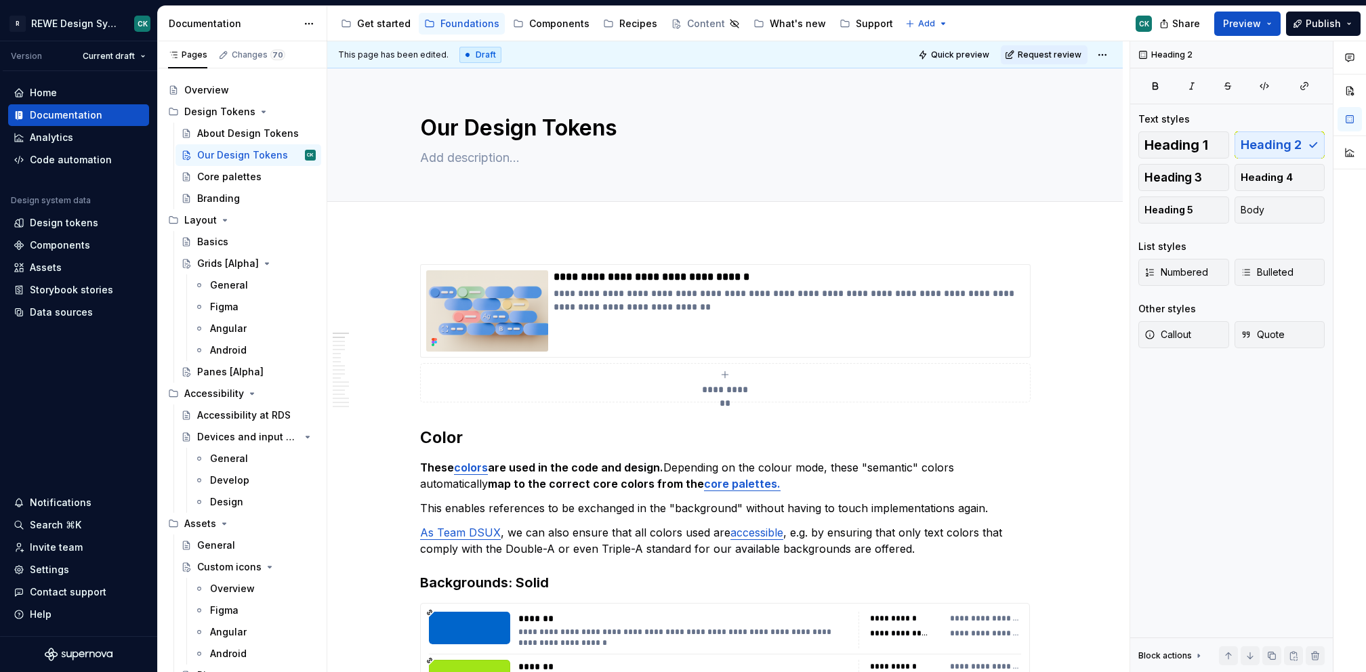
click at [1105, 54] on html "R REWE Design System CK Version Current draft Home Documentation Analytics Code…" at bounding box center [683, 336] width 1366 height 672
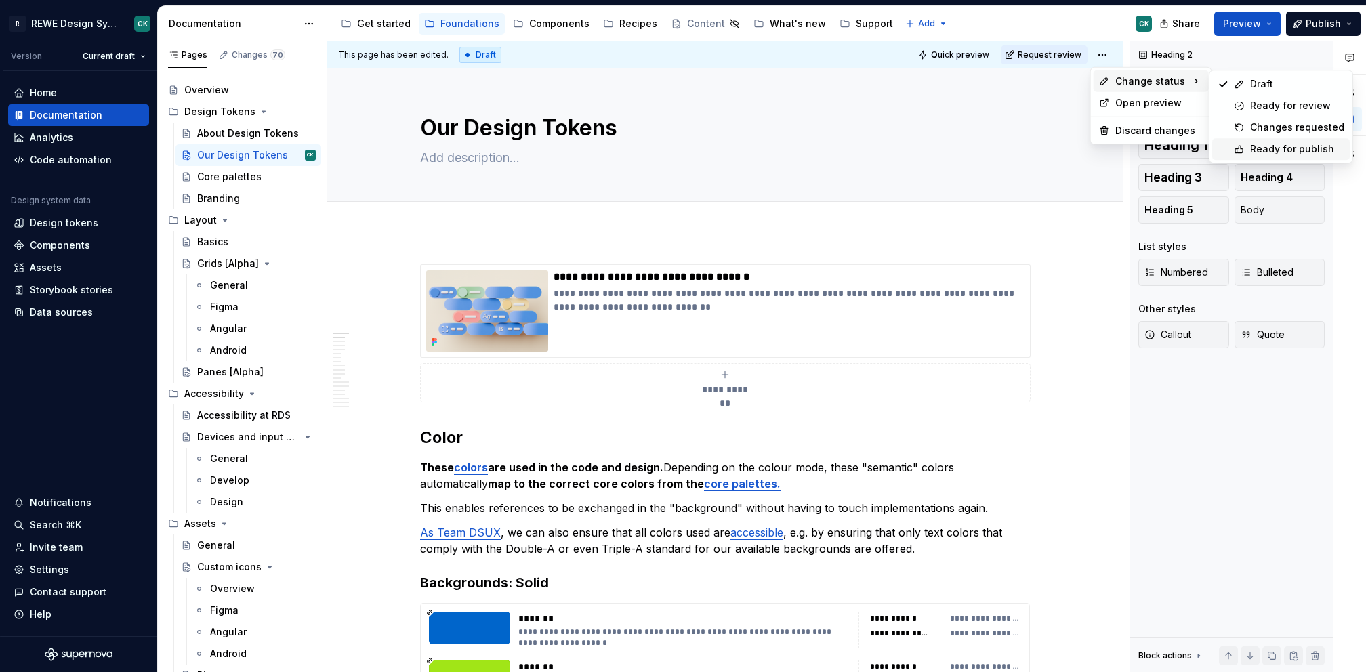
click at [1280, 144] on div "Ready for publish" at bounding box center [1297, 149] width 94 height 14
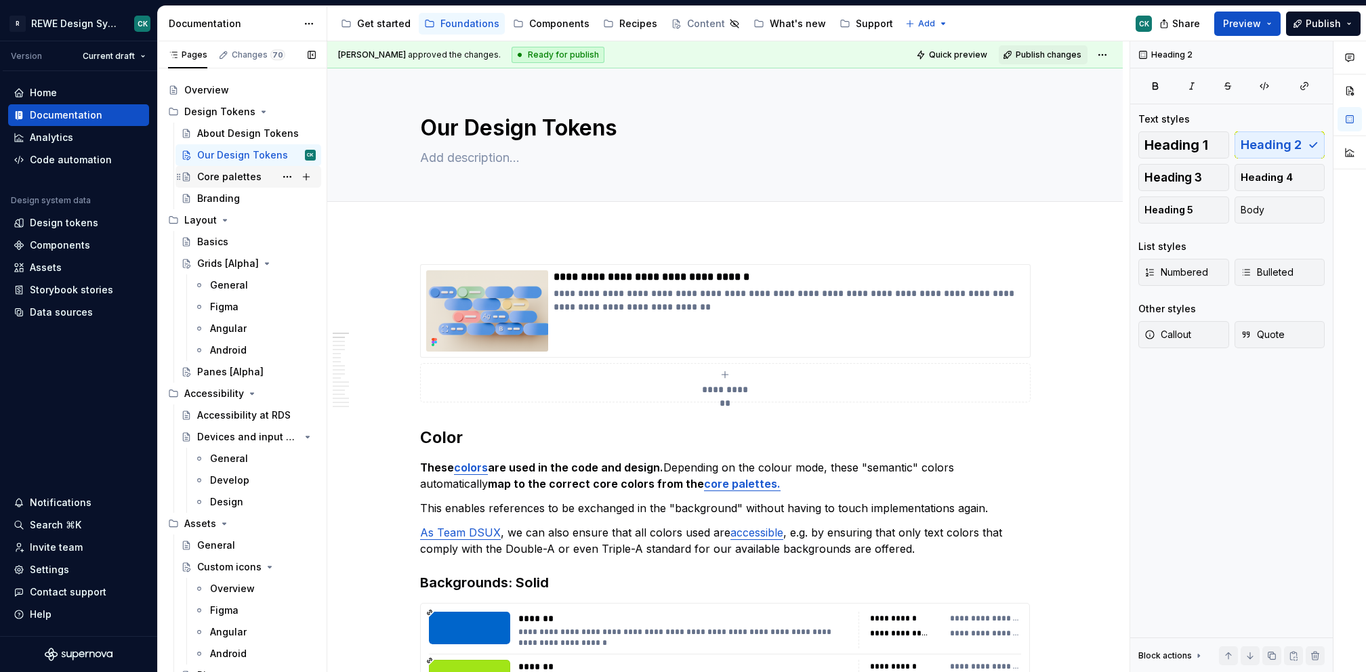
click at [205, 175] on div "Core palettes" at bounding box center [229, 177] width 64 height 14
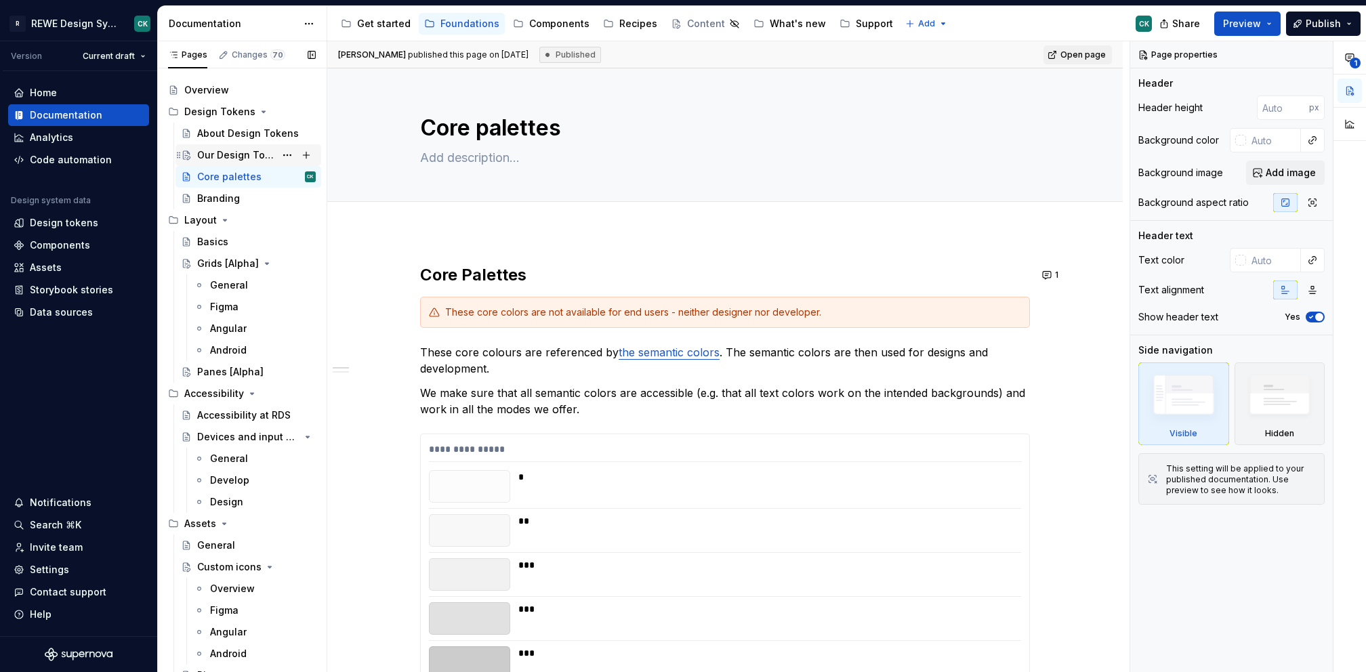
click at [234, 150] on div "Our Design Tokens" at bounding box center [236, 155] width 78 height 14
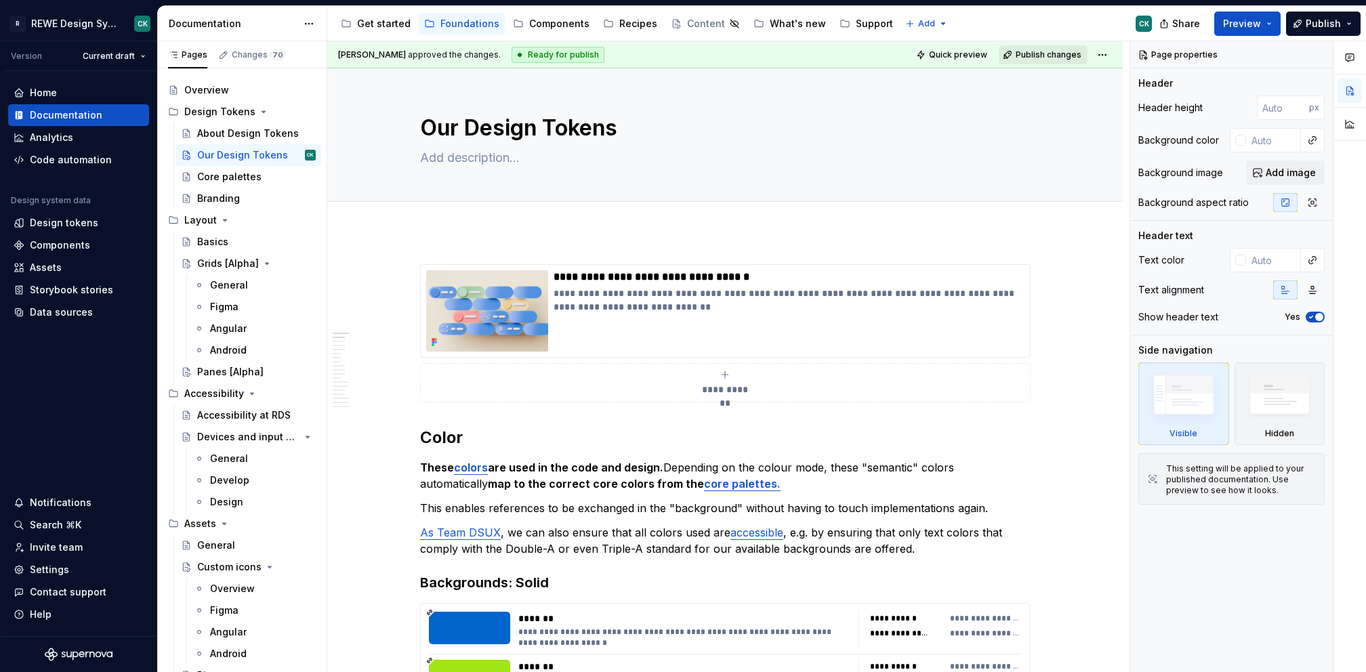
click at [1064, 52] on span "Publish changes" at bounding box center [1049, 54] width 66 height 11
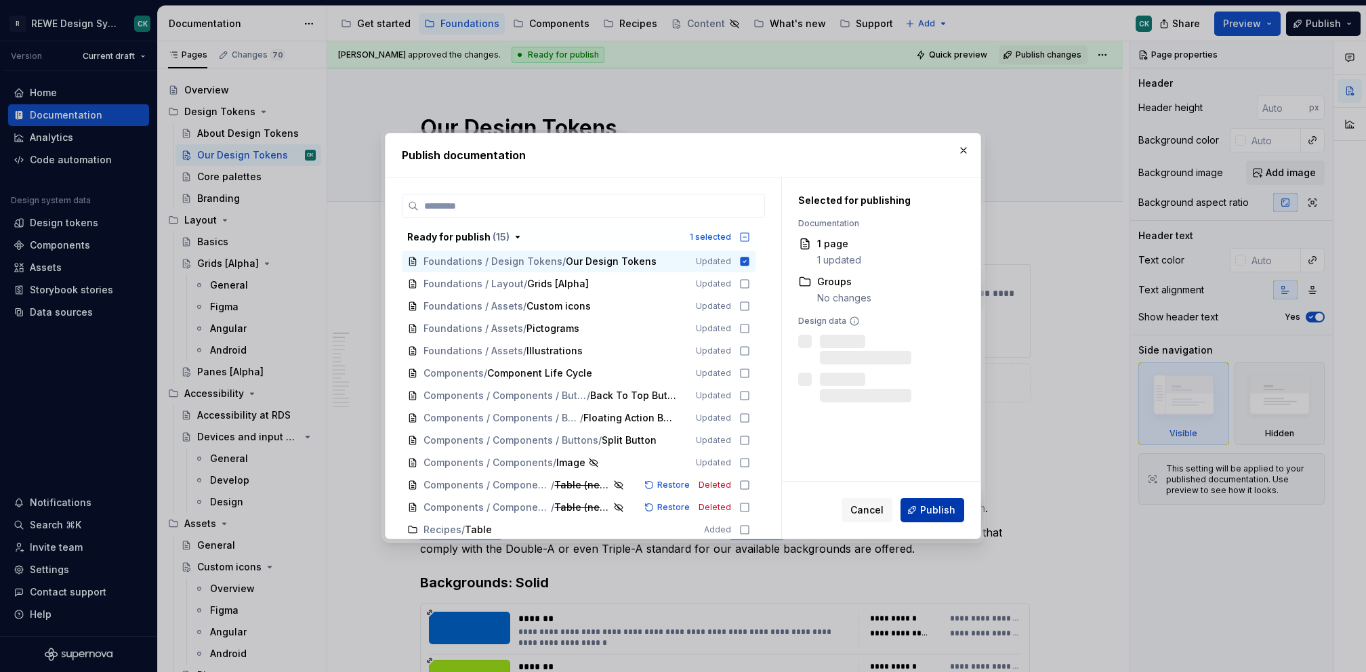
click at [944, 517] on button "Publish" at bounding box center [932, 510] width 64 height 24
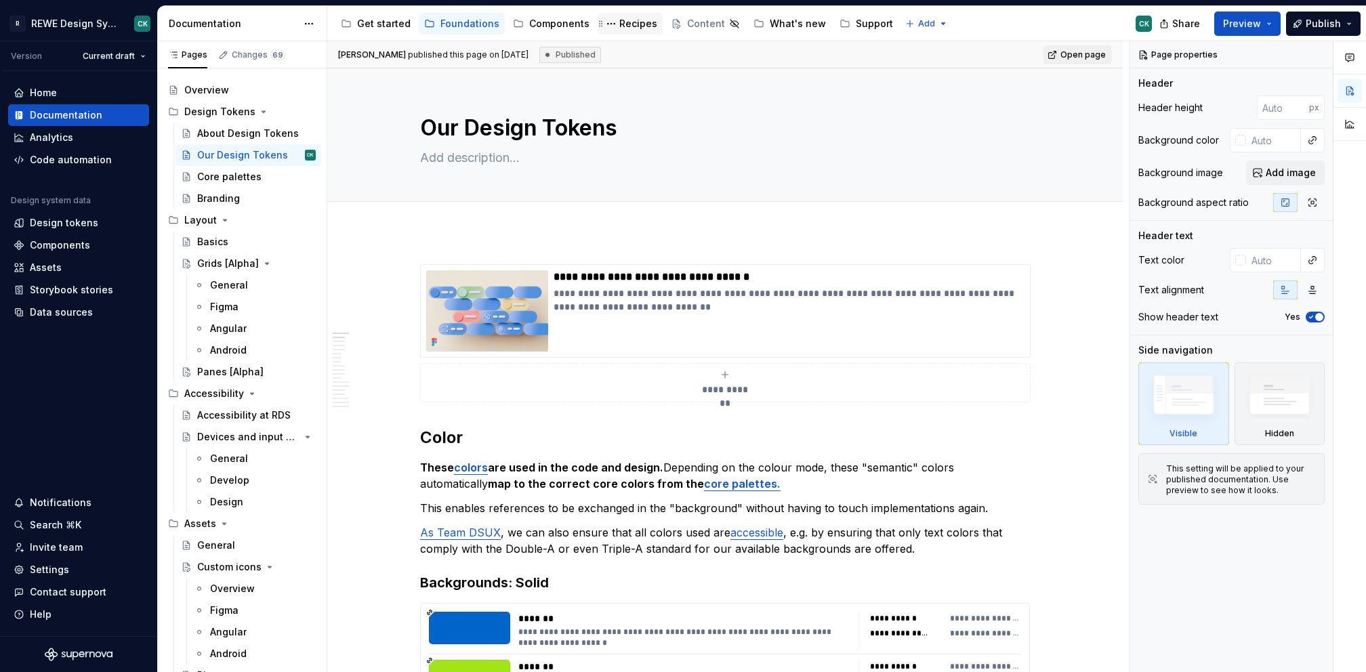
click at [636, 27] on div "Recipes" at bounding box center [638, 24] width 38 height 14
click at [556, 26] on div "Components" at bounding box center [559, 24] width 60 height 14
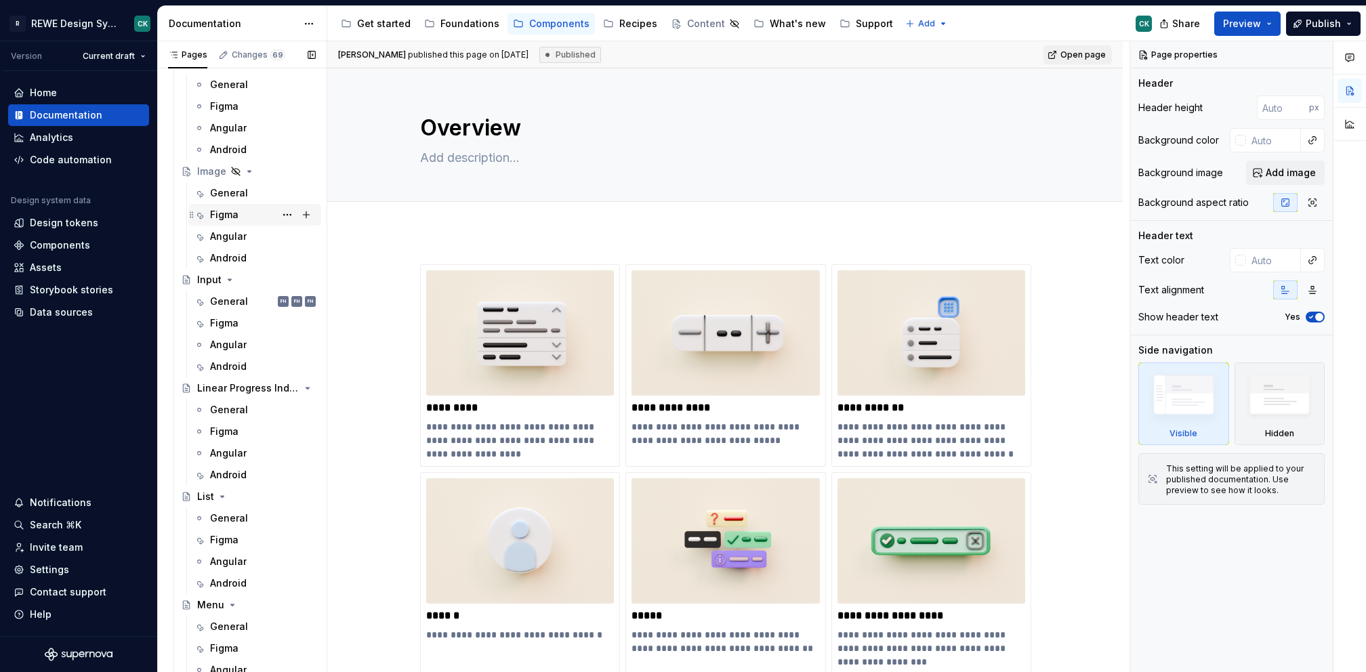
scroll to position [3301, 0]
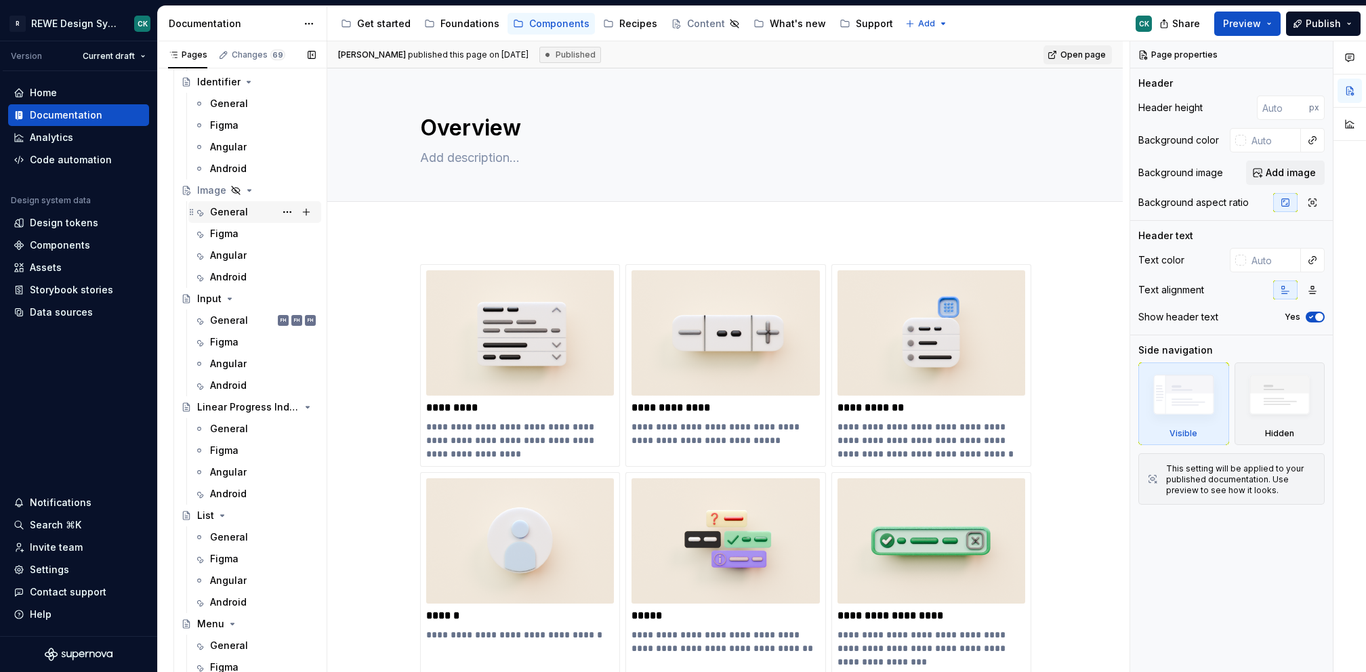
click at [236, 217] on div "General" at bounding box center [229, 212] width 38 height 14
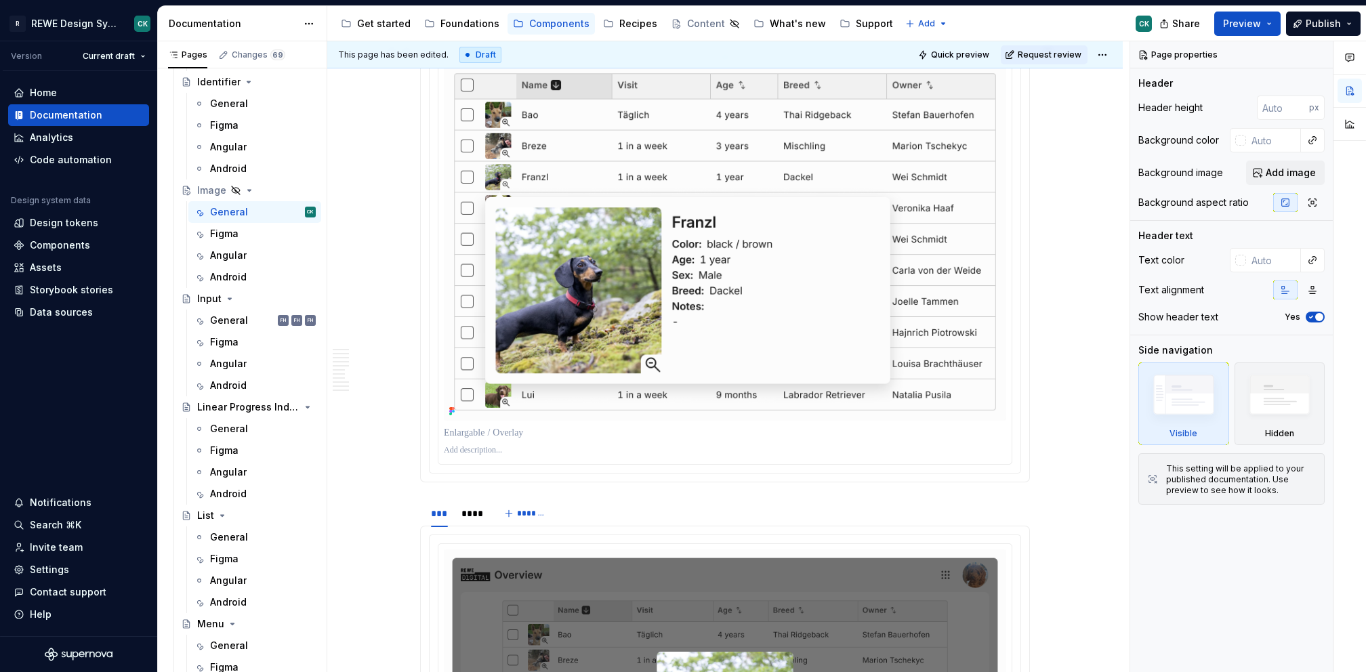
scroll to position [1104, 0]
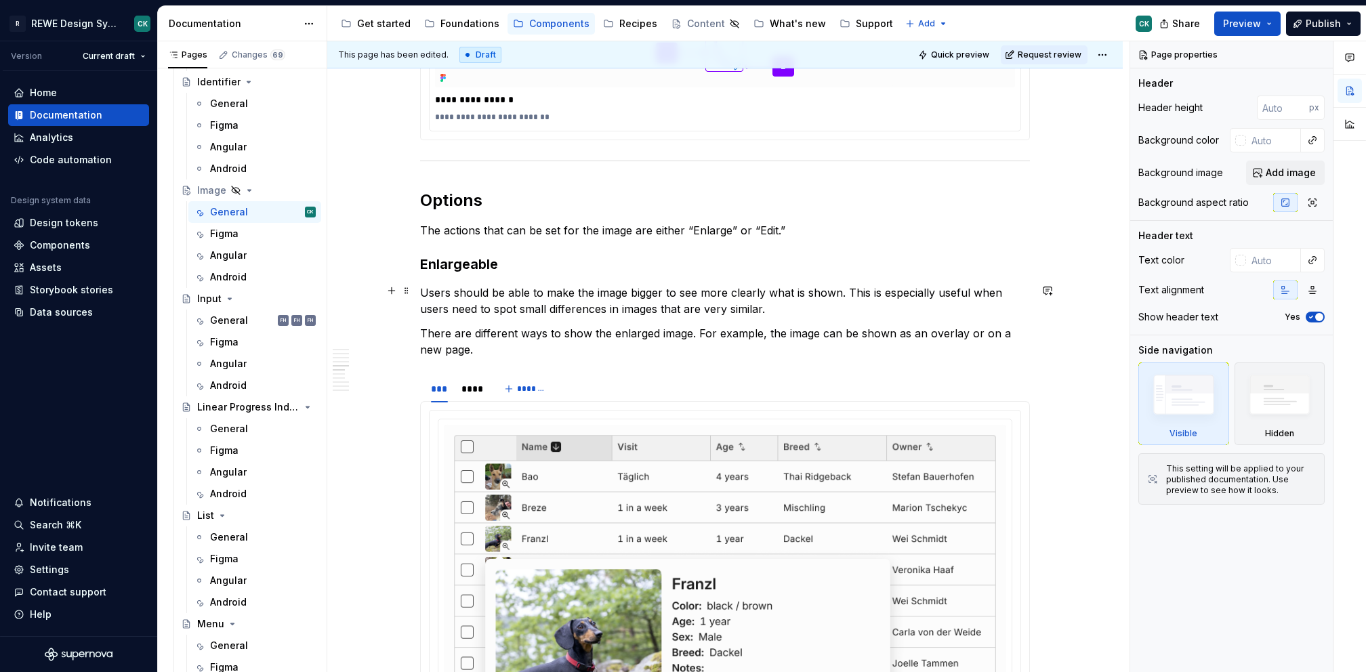
click at [782, 307] on p "Users should be able to make the image bigger to see more clearly what is shown…" at bounding box center [725, 301] width 610 height 33
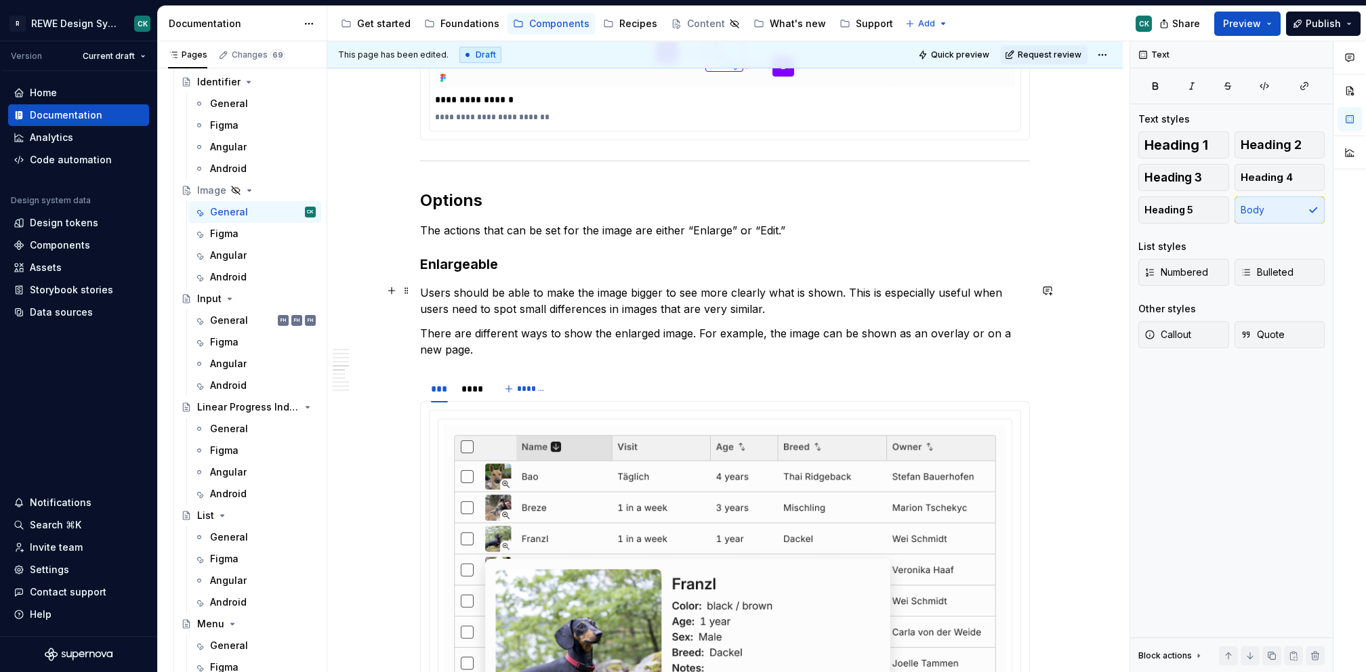
type textarea "*"
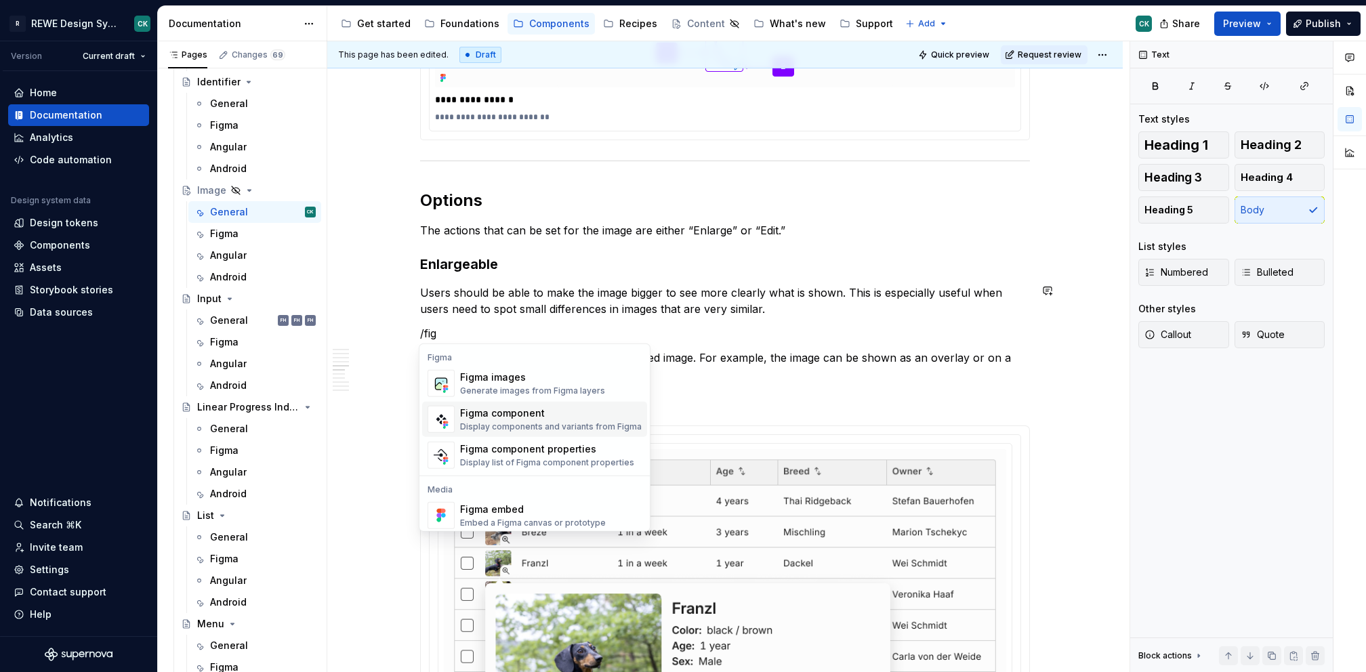
click at [594, 424] on div "Display components and variants from Figma" at bounding box center [551, 426] width 182 height 11
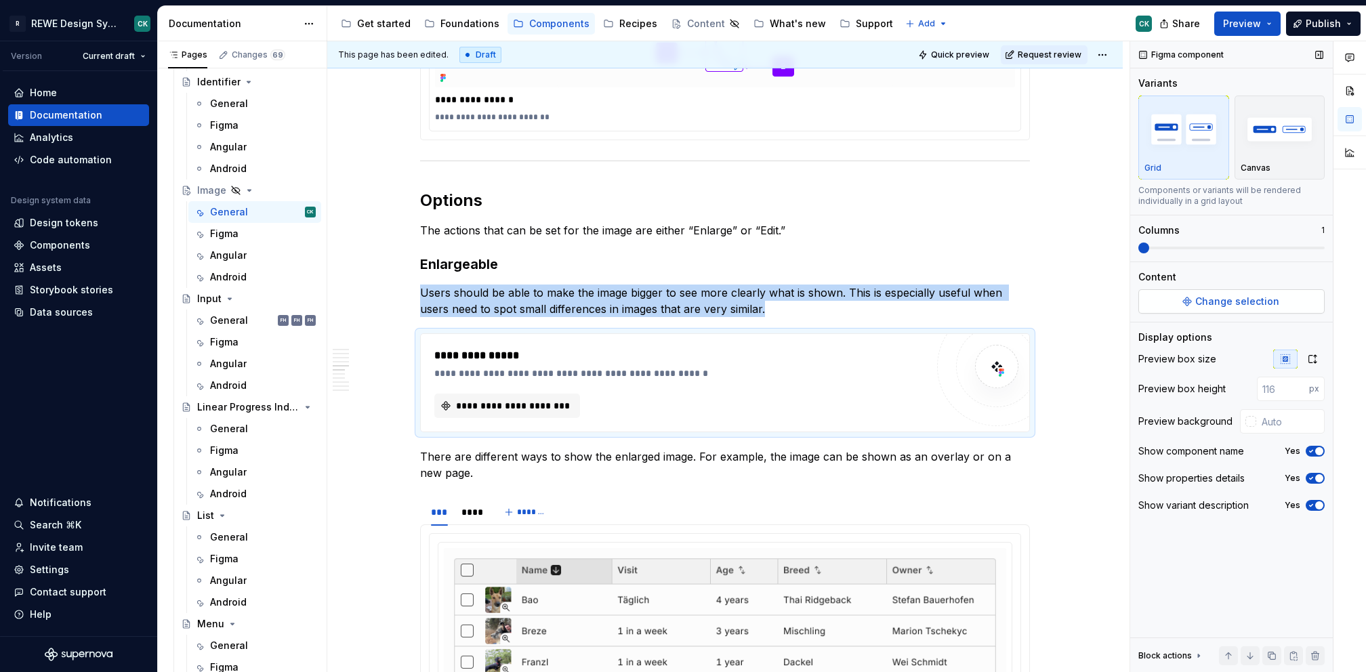
click at [1192, 299] on button "Change selection" at bounding box center [1231, 301] width 186 height 24
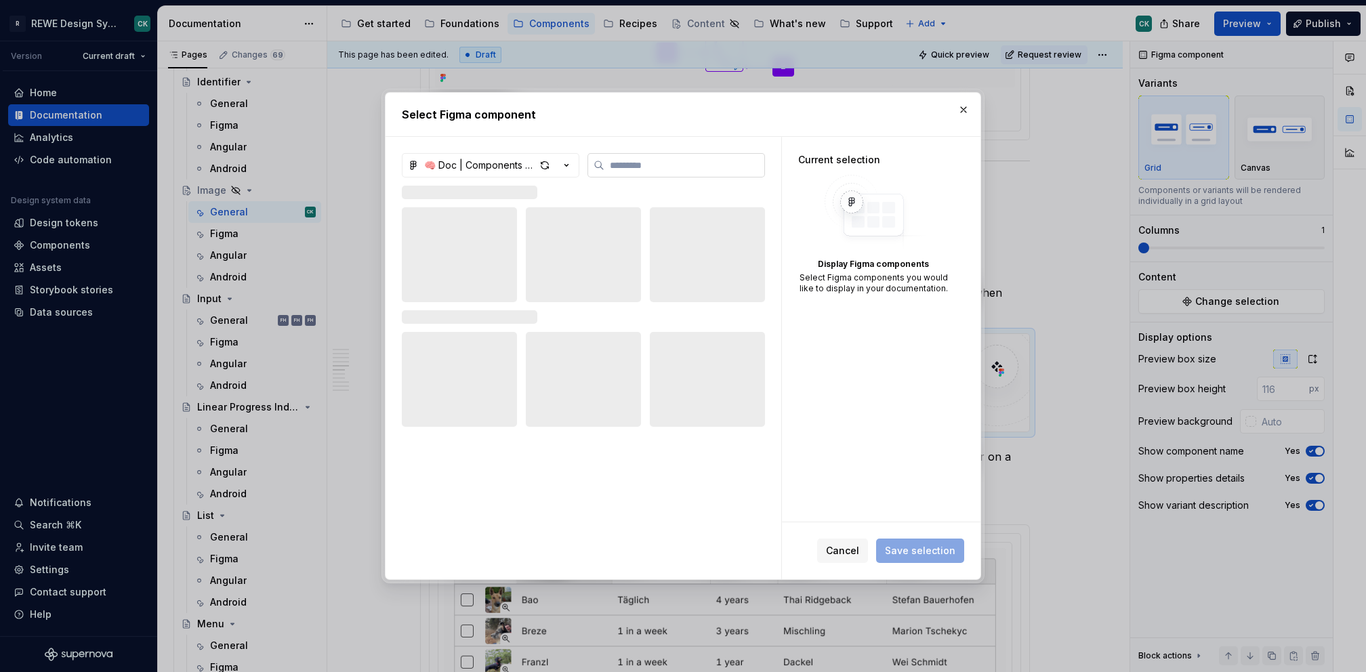
click at [663, 173] on label at bounding box center [676, 165] width 178 height 24
click at [663, 172] on input "search" at bounding box center [684, 166] width 160 height 14
click at [495, 160] on div "🧠 Doc | Components [A – I]" at bounding box center [479, 166] width 111 height 14
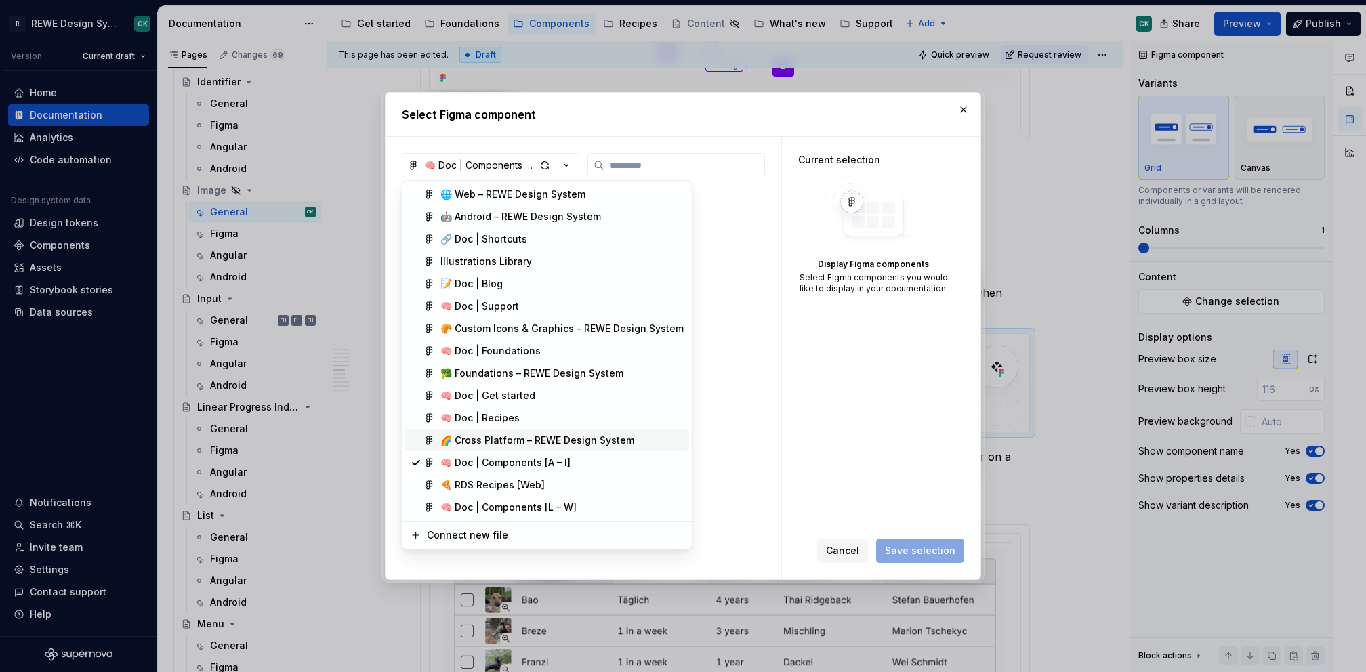
click at [486, 446] on div "🌈 Cross Platform – REWE Design System" at bounding box center [537, 441] width 194 height 14
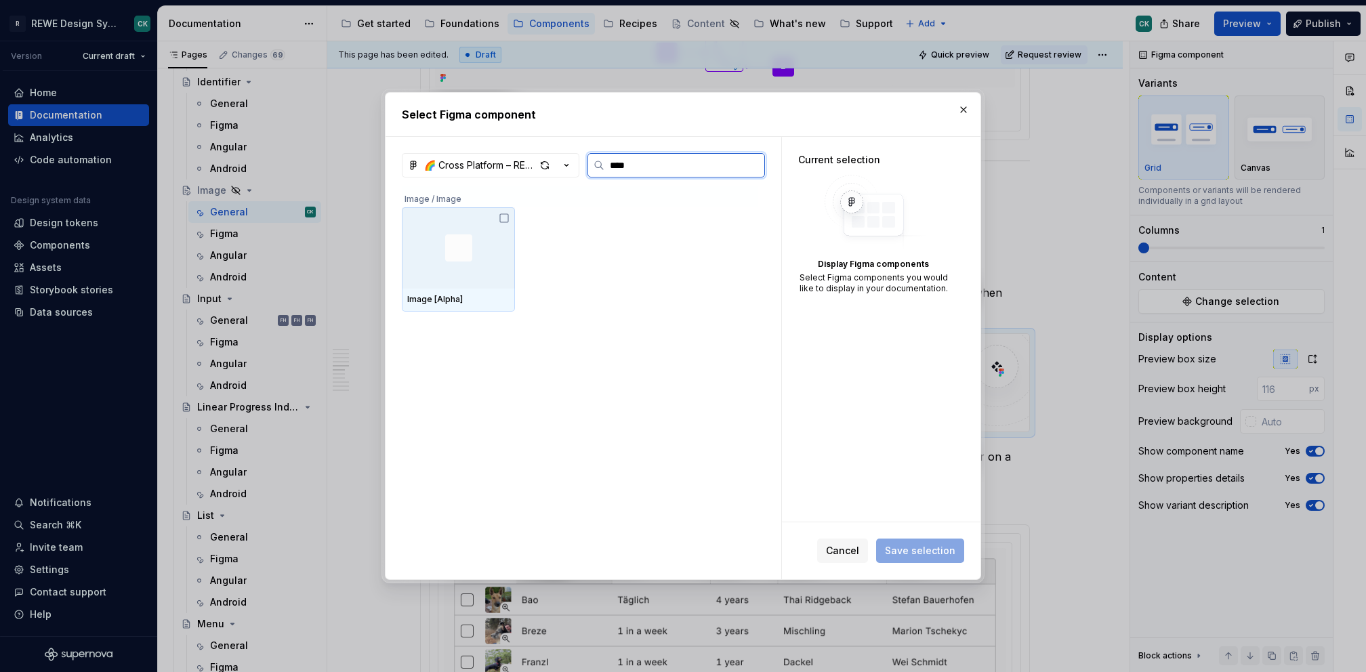
type input "*****"
click at [428, 252] on div at bounding box center [458, 247] width 113 height 81
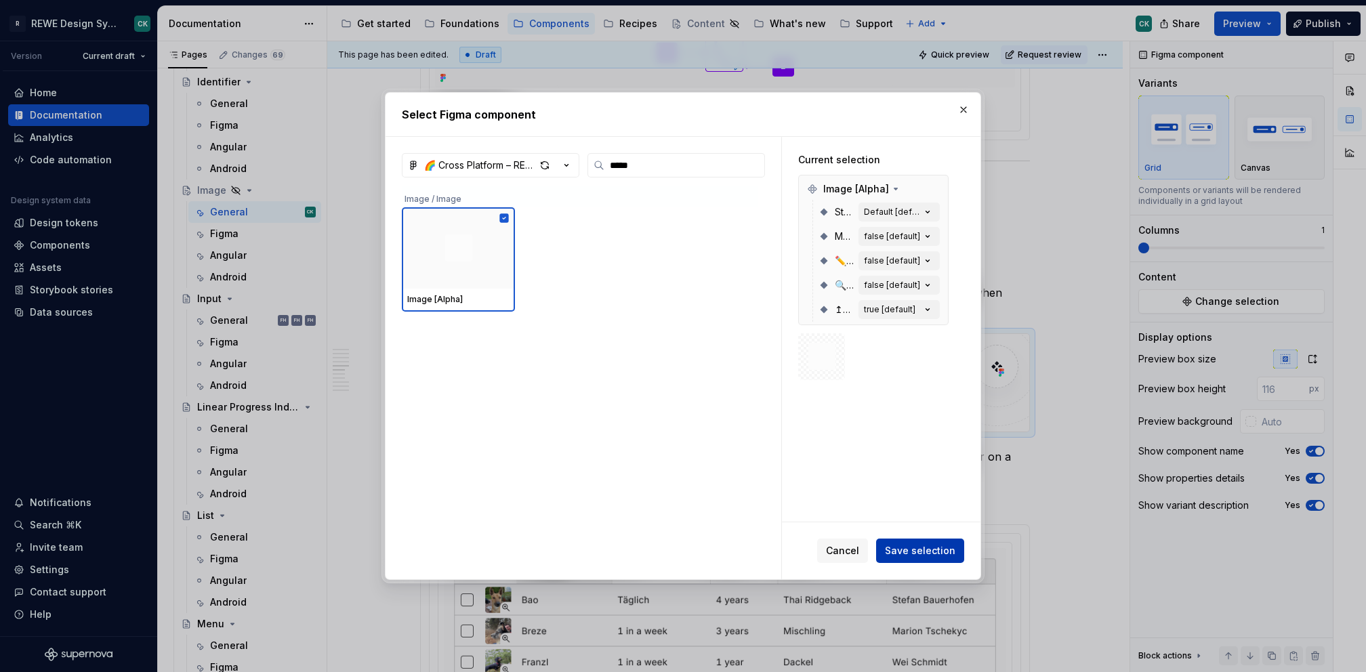
click at [921, 556] on span "Save selection" at bounding box center [920, 551] width 70 height 14
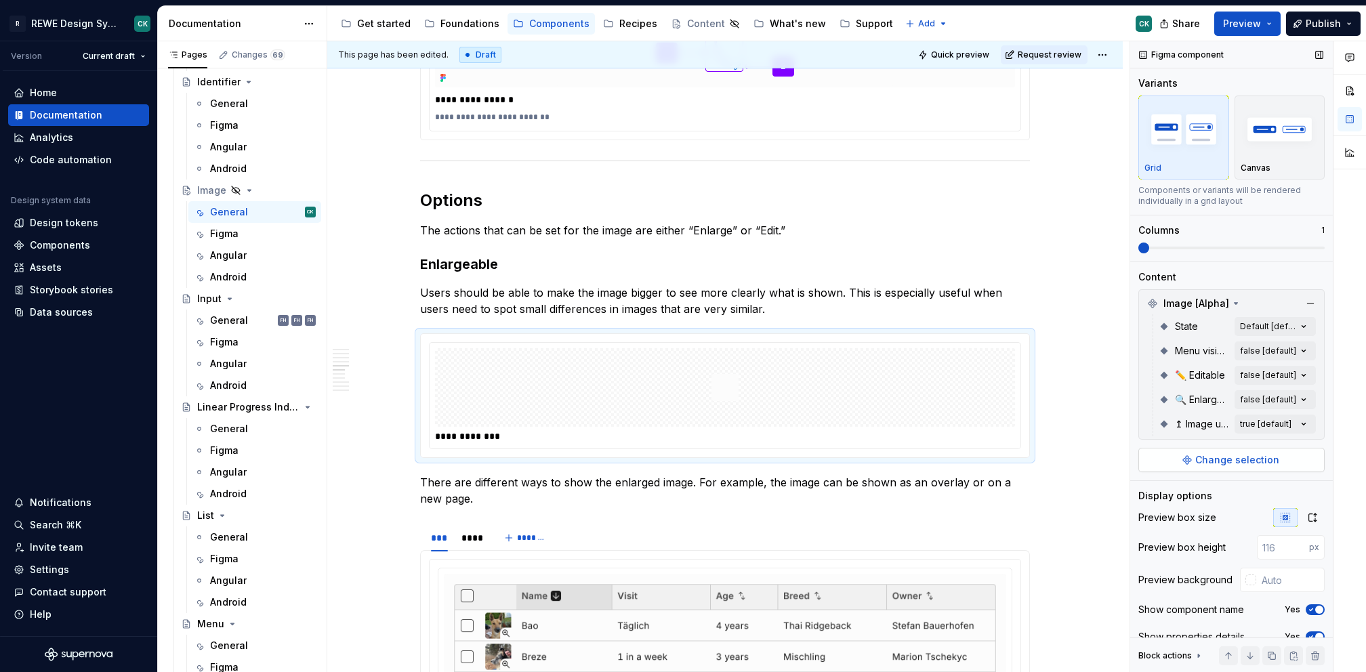
click at [1230, 461] on span "Change selection" at bounding box center [1237, 460] width 84 height 14
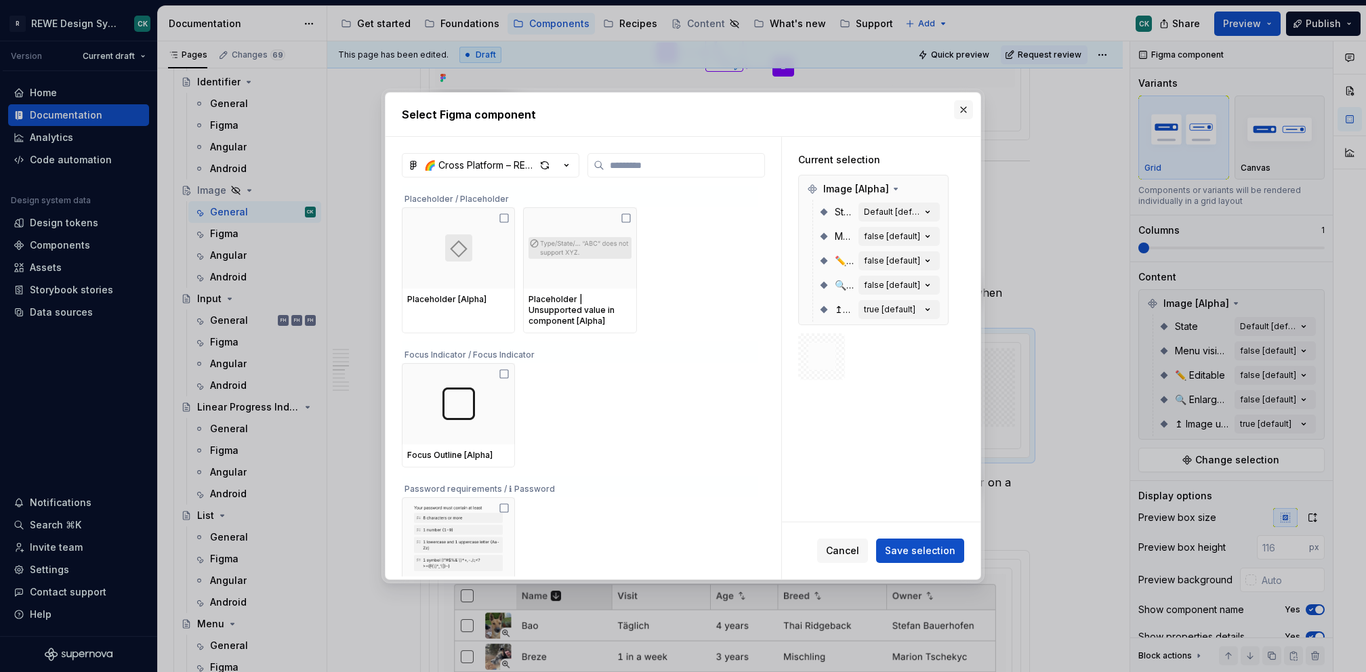
click at [957, 107] on button "button" at bounding box center [963, 109] width 19 height 19
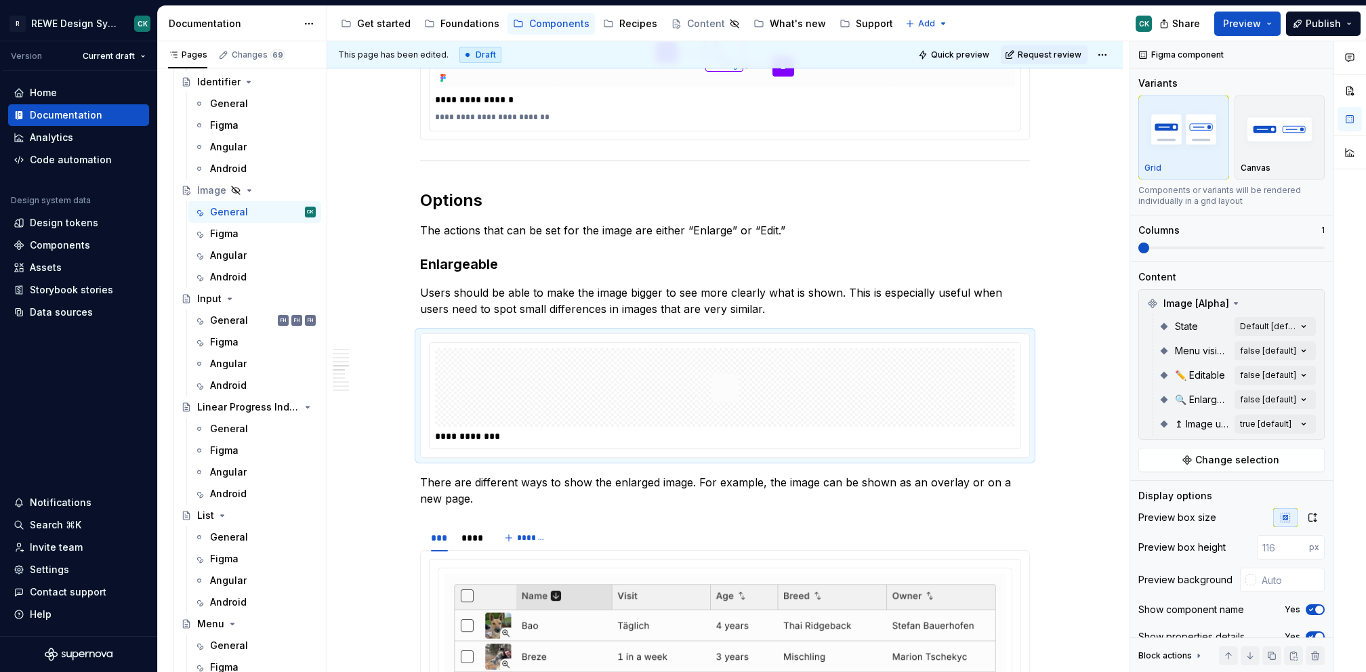
click at [1264, 377] on div "Comments Open comments No comments yet Select ‘Comment’ from the block context …" at bounding box center [1248, 356] width 236 height 631
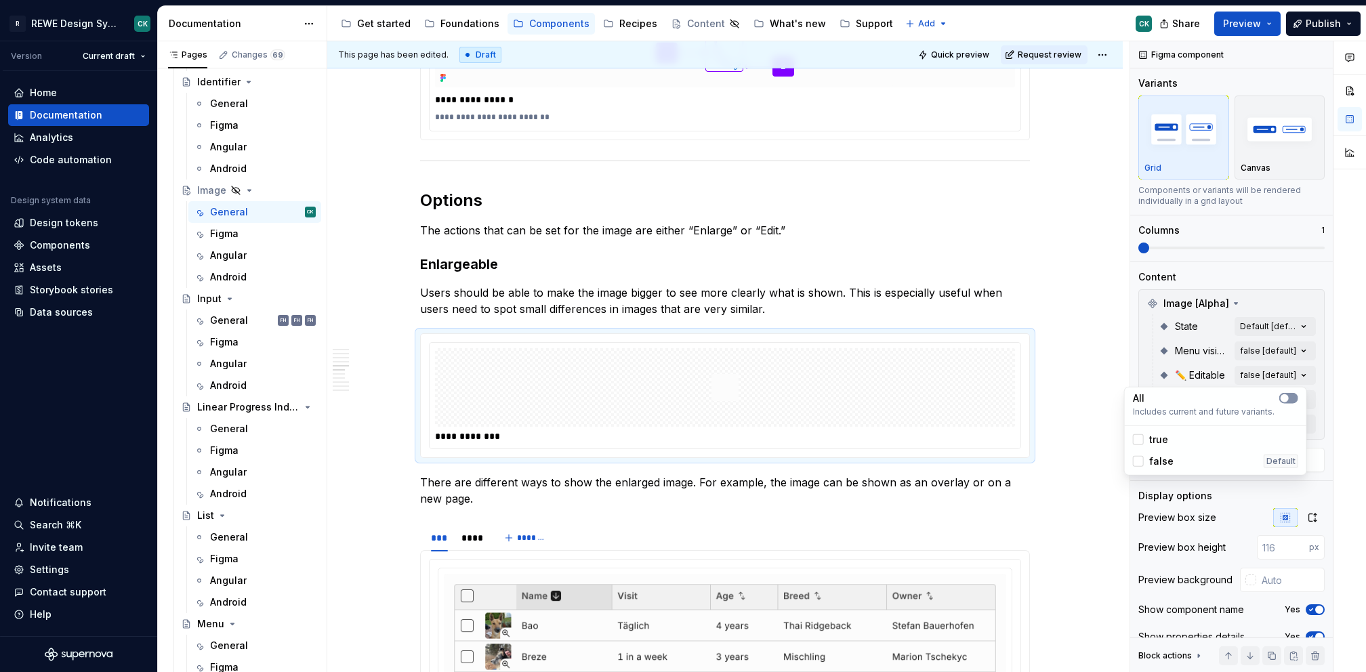
click at [1287, 395] on span "button" at bounding box center [1285, 398] width 8 height 8
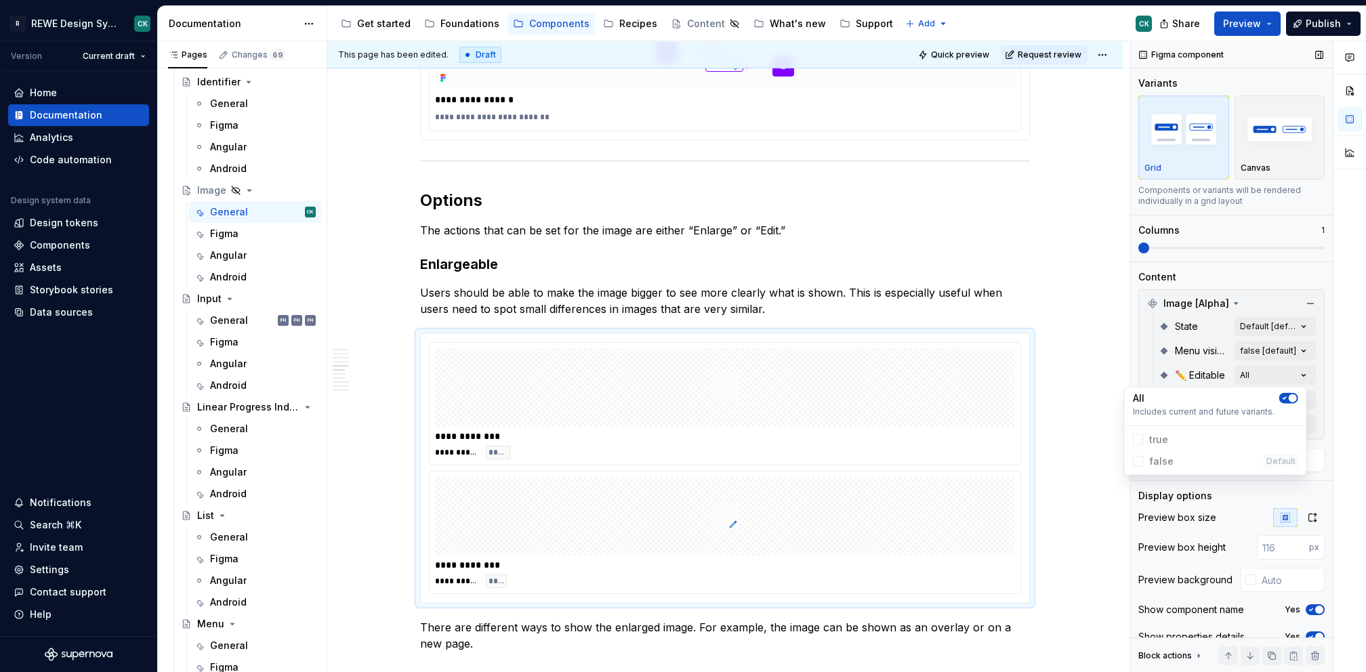
click at [1219, 270] on div "Comments Open comments No comments yet Select ‘Comment’ from the block context …" at bounding box center [1248, 356] width 236 height 631
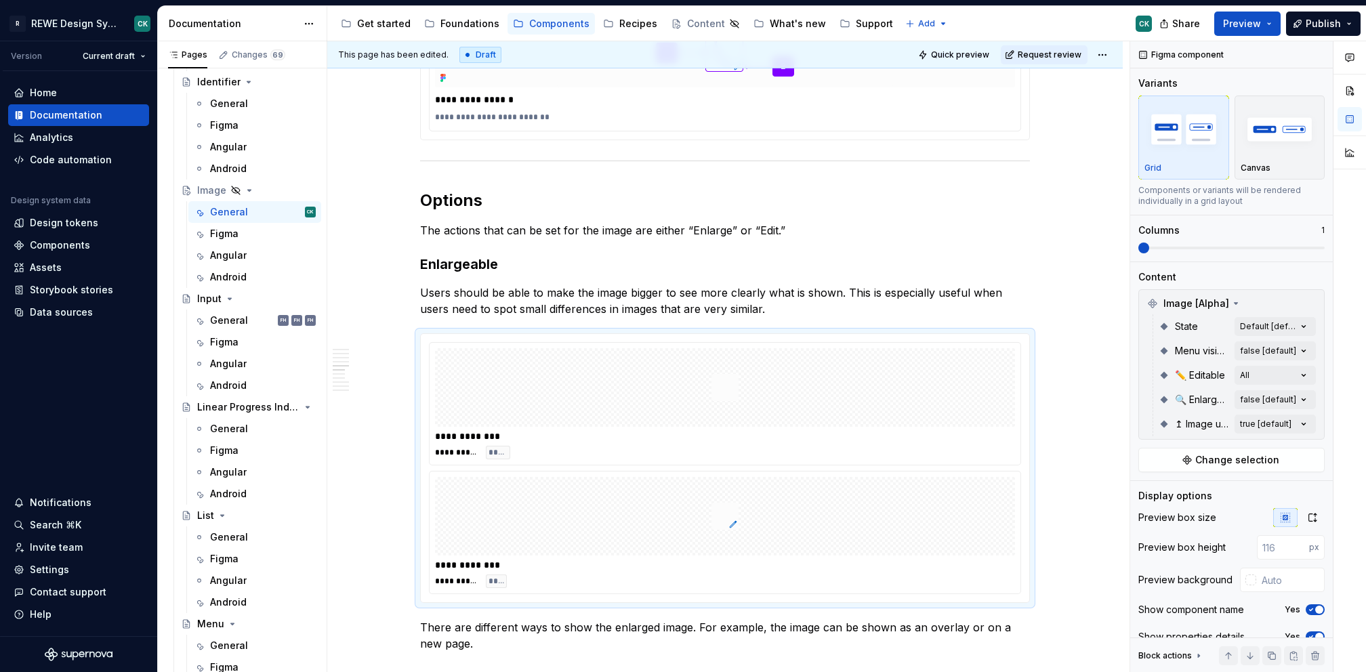
click at [1257, 401] on div "Comments Open comments No comments yet Select ‘Comment’ from the block context …" at bounding box center [1248, 356] width 236 height 631
click at [1293, 422] on Enlargeable-switch "button" at bounding box center [1288, 422] width 19 height 11
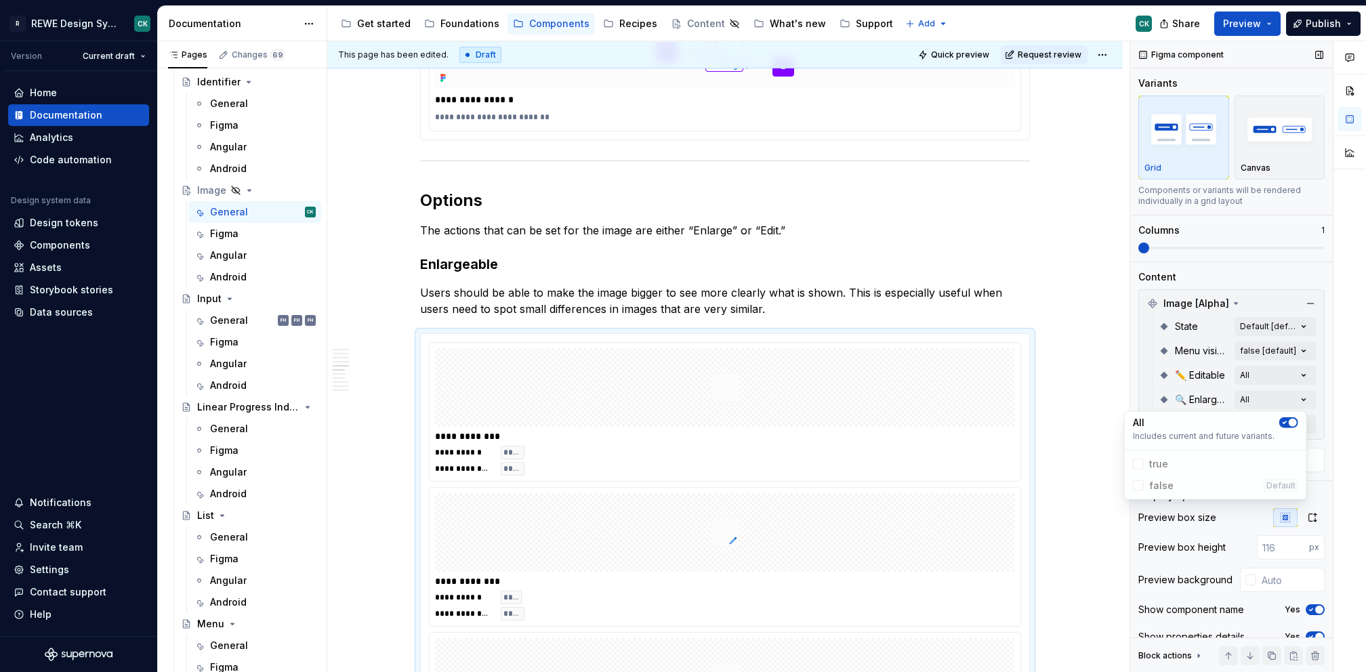
click at [1257, 265] on div "Comments Open comments No comments yet Select ‘Comment’ from the block context …" at bounding box center [1248, 356] width 236 height 631
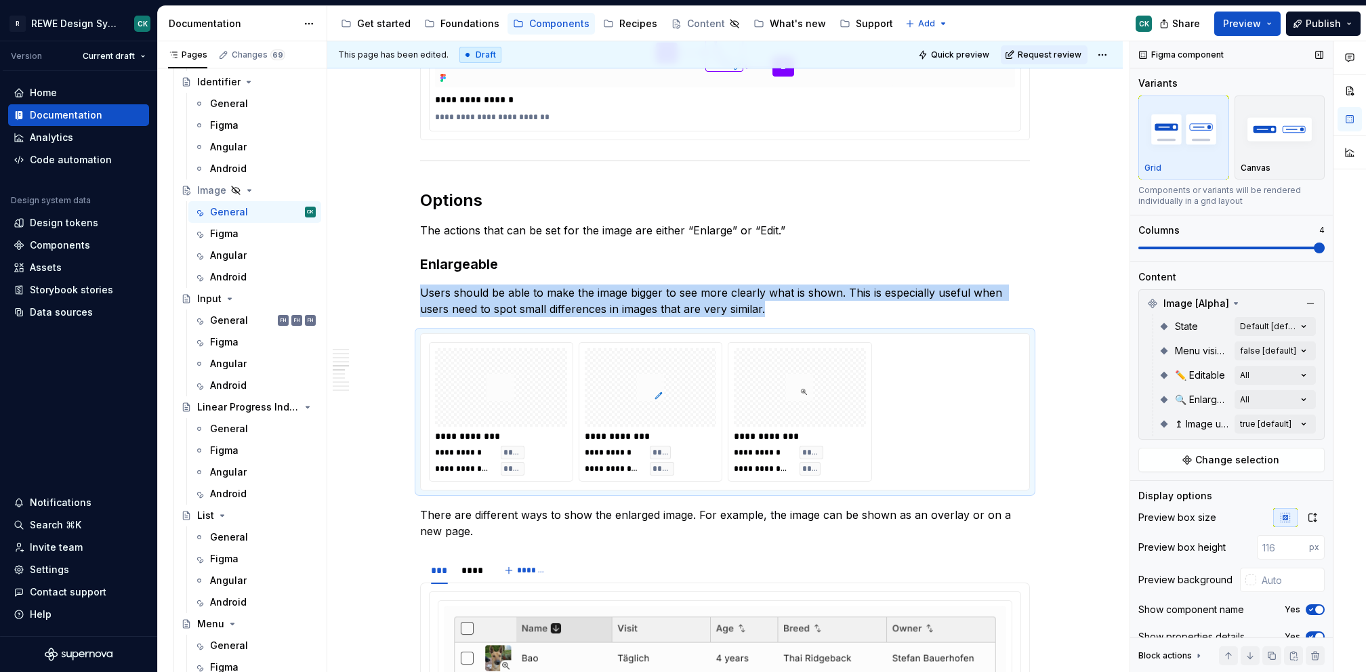
click at [1287, 253] on span at bounding box center [1231, 248] width 186 height 11
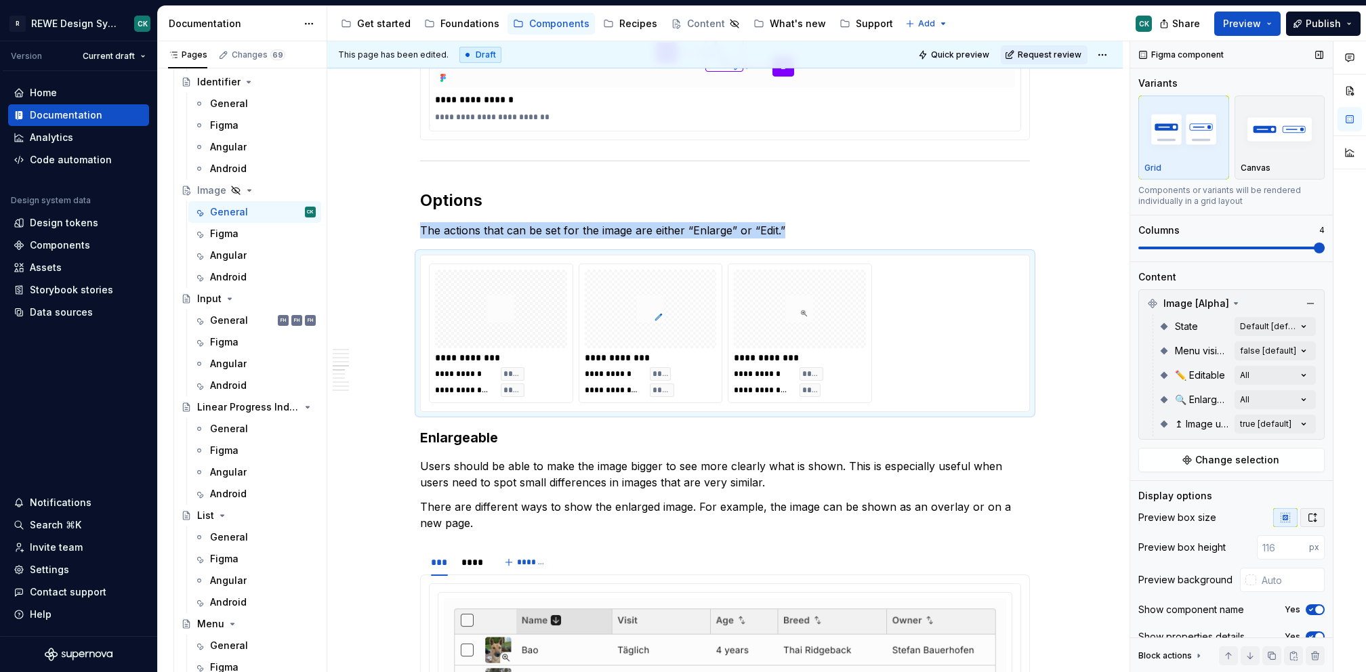
click at [1307, 519] on icon "button" at bounding box center [1312, 517] width 11 height 11
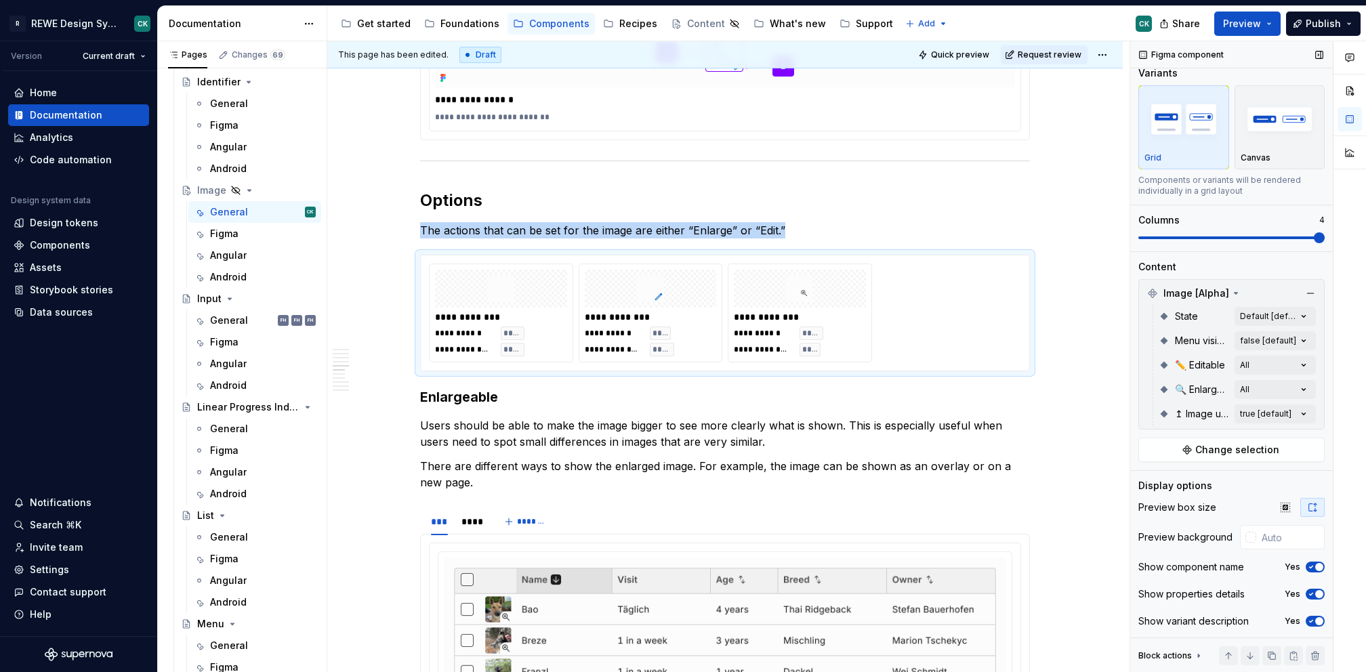
scroll to position [14, 0]
click at [1271, 542] on input "text" at bounding box center [1290, 536] width 68 height 24
type textarea "*"
type input "#FCFCFC"
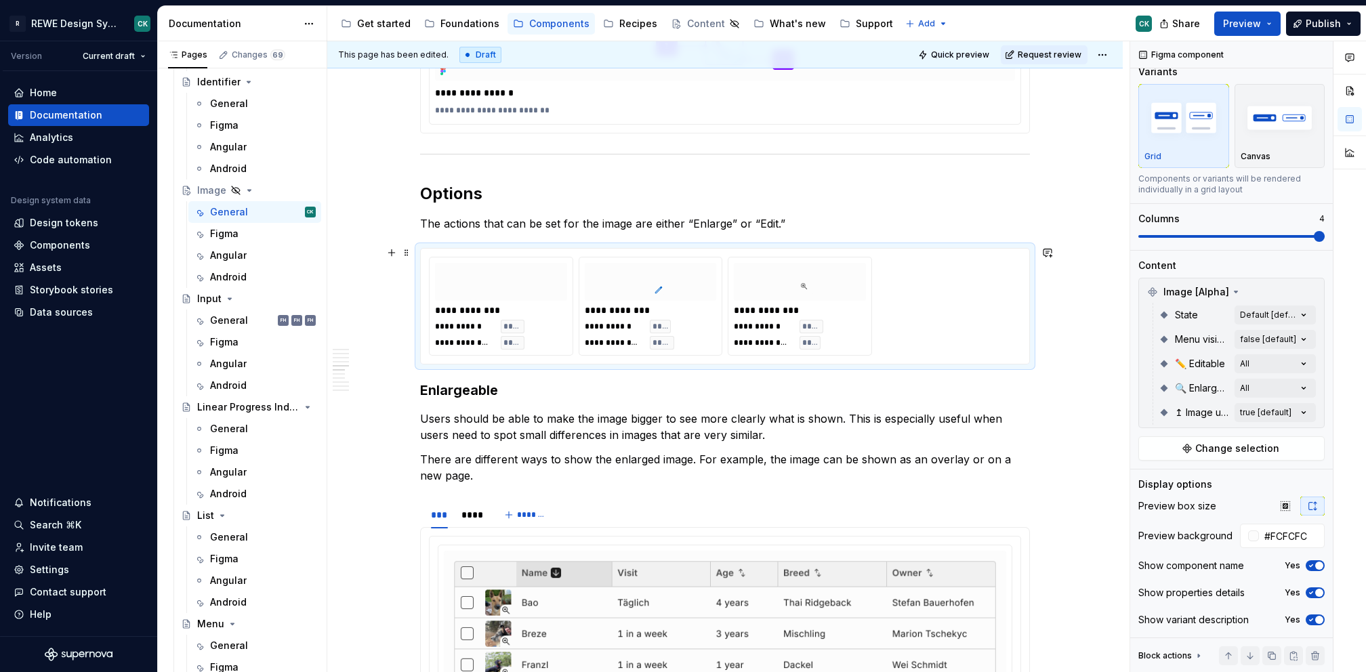
scroll to position [1115, 0]
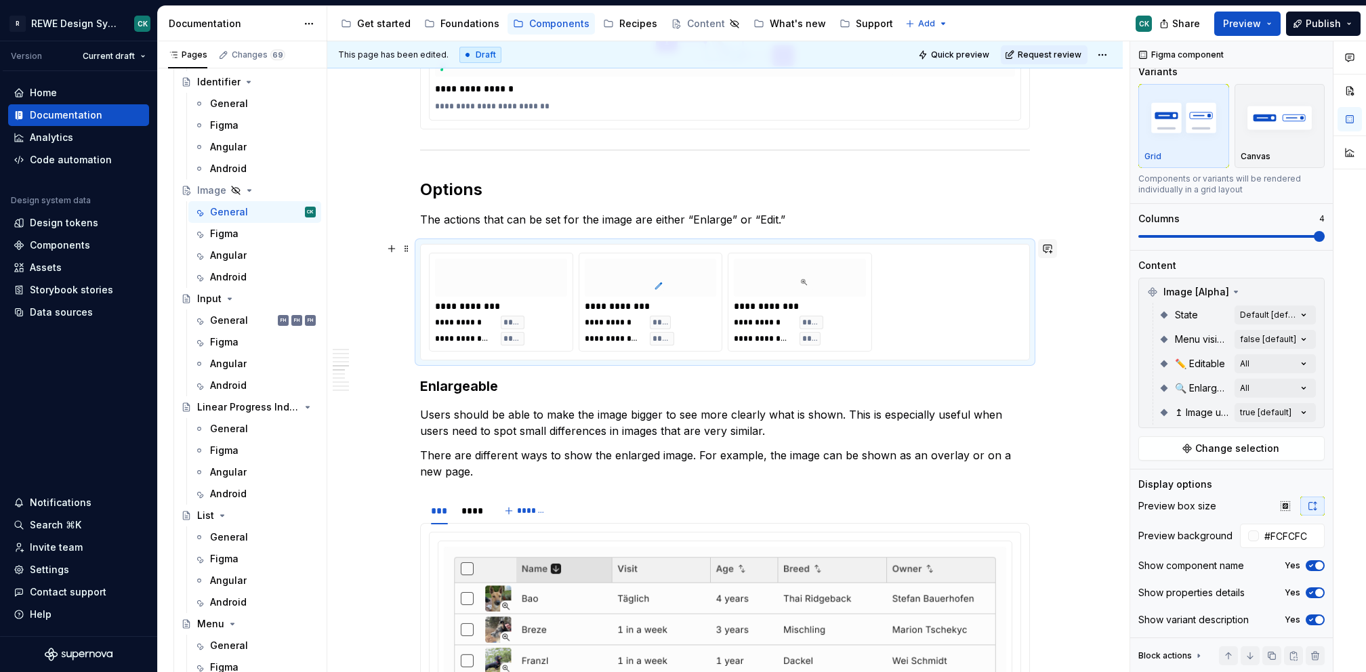
click at [1048, 252] on button "button" at bounding box center [1047, 248] width 19 height 19
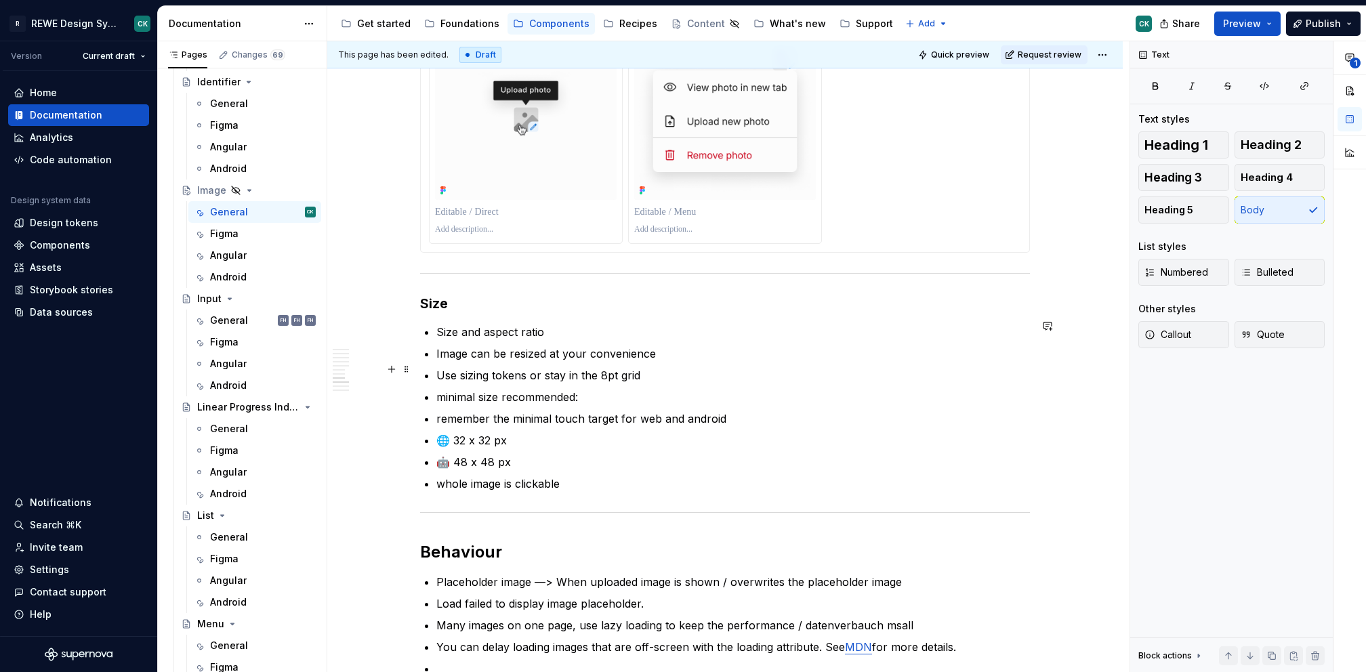
scroll to position [3387, 0]
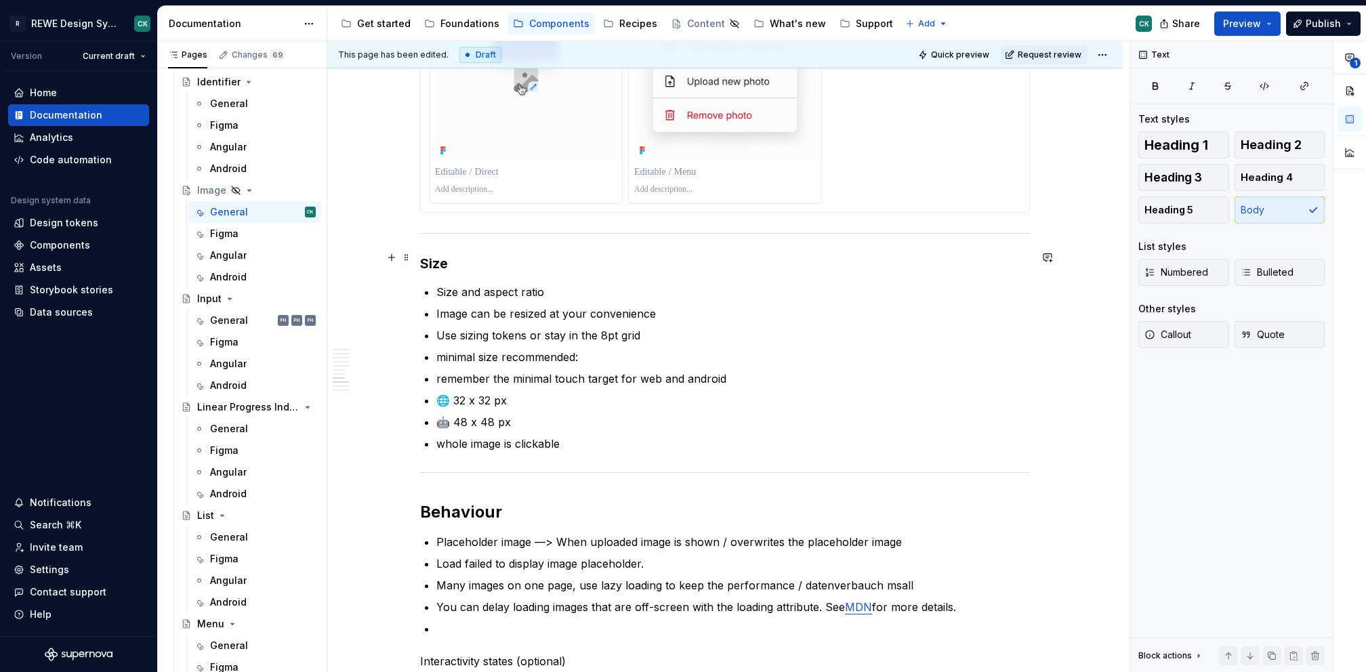
click at [516, 263] on h3 "Size" at bounding box center [725, 263] width 610 height 19
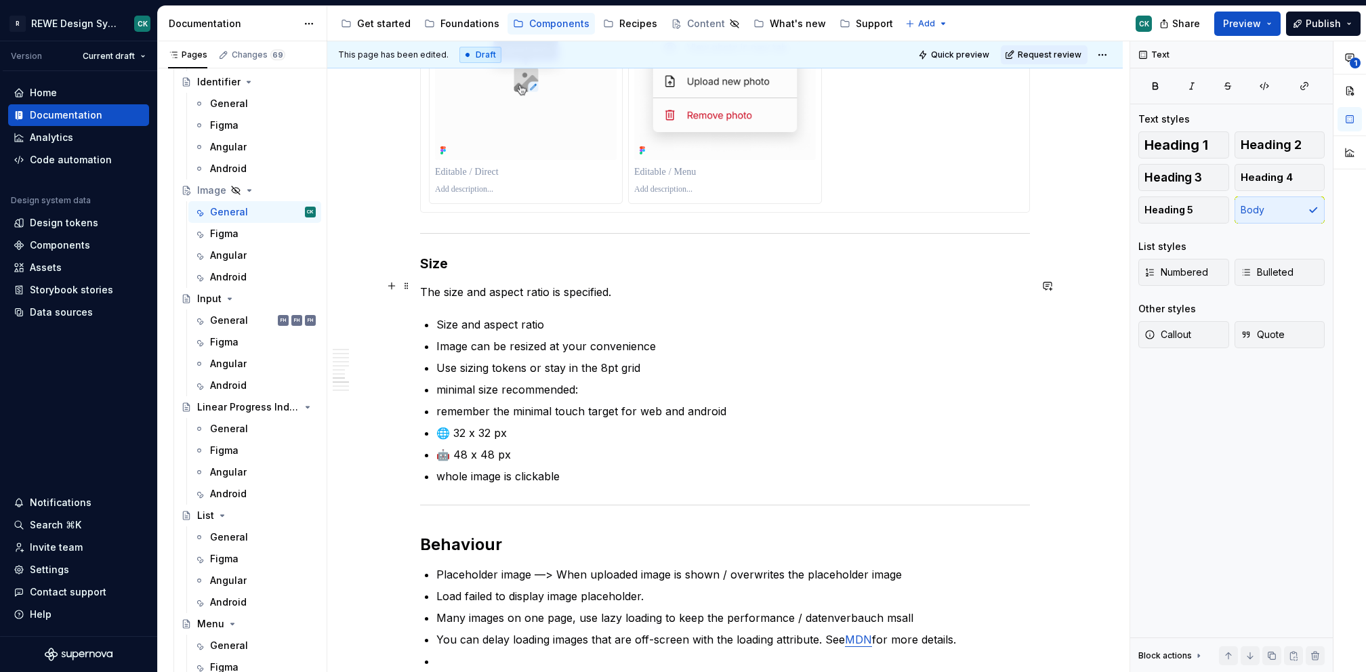
click at [561, 284] on p "The size and aspect ratio is specified." at bounding box center [725, 292] width 610 height 16
click at [673, 284] on p "The size and aspect ratio is not specified." at bounding box center [725, 292] width 610 height 16
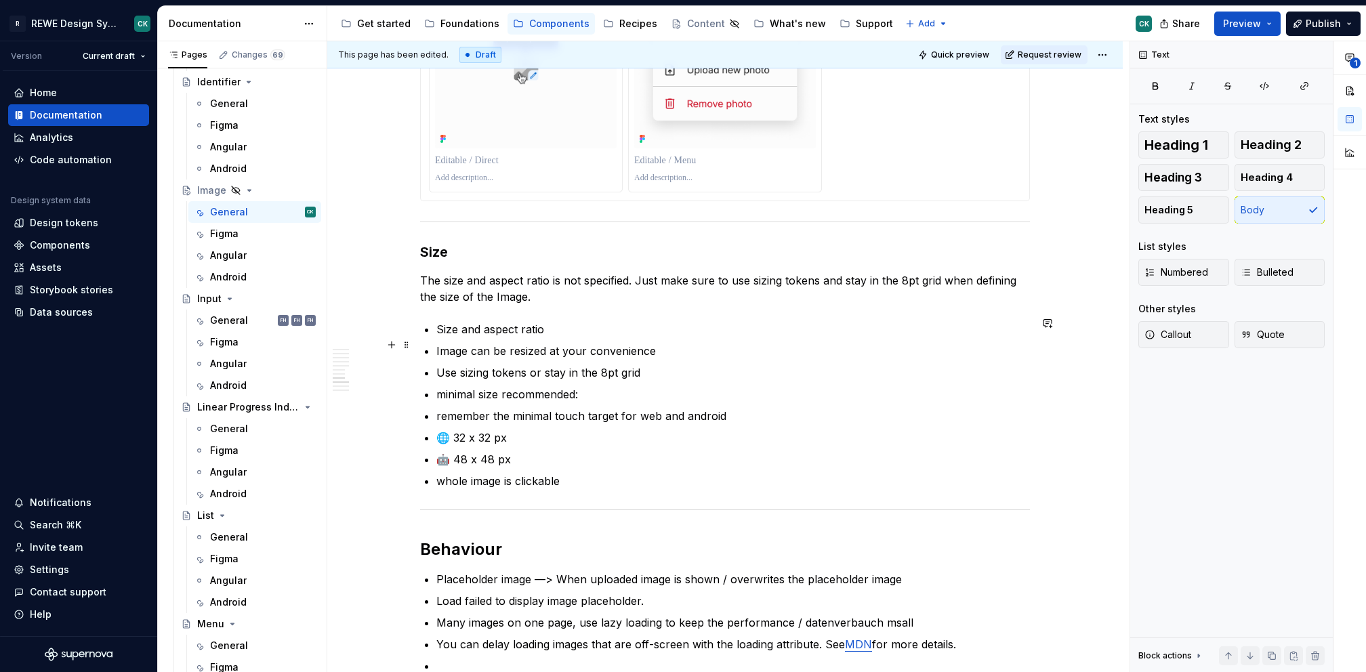
scroll to position [3404, 0]
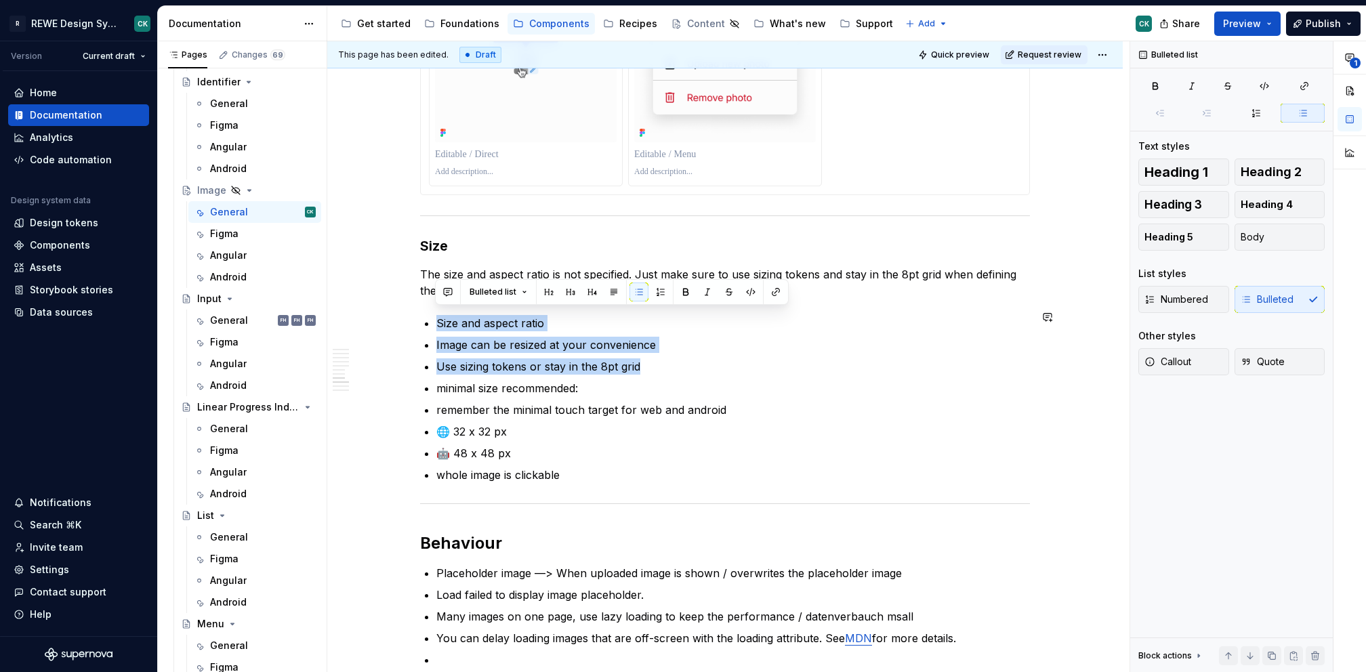
drag, startPoint x: 649, startPoint y: 360, endPoint x: 414, endPoint y: 306, distance: 241.1
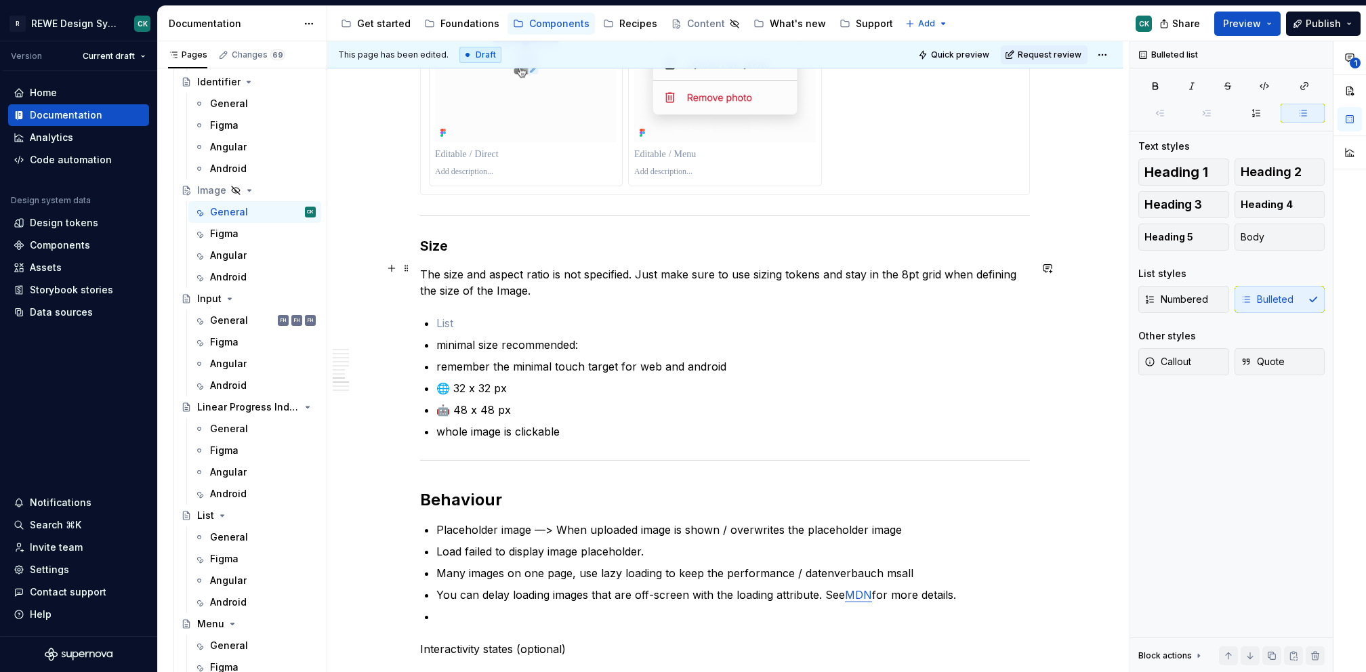
click at [569, 288] on p "The size and aspect ratio is not specified. Just make sure to use sizing tokens…" at bounding box center [725, 282] width 610 height 33
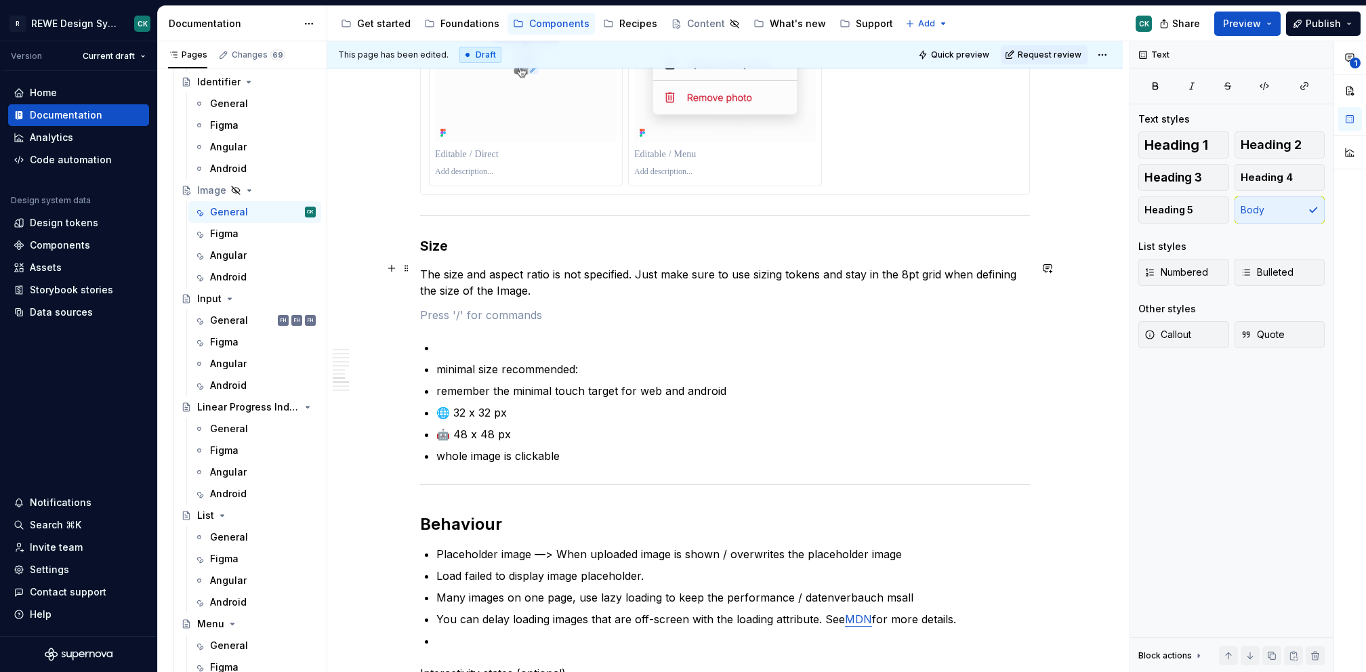
click at [640, 274] on p "The size and aspect ratio is not specified. Just make sure to use sizing tokens…" at bounding box center [725, 282] width 610 height 33
type textarea "*"
